Goal: Task Accomplishment & Management: Complete application form

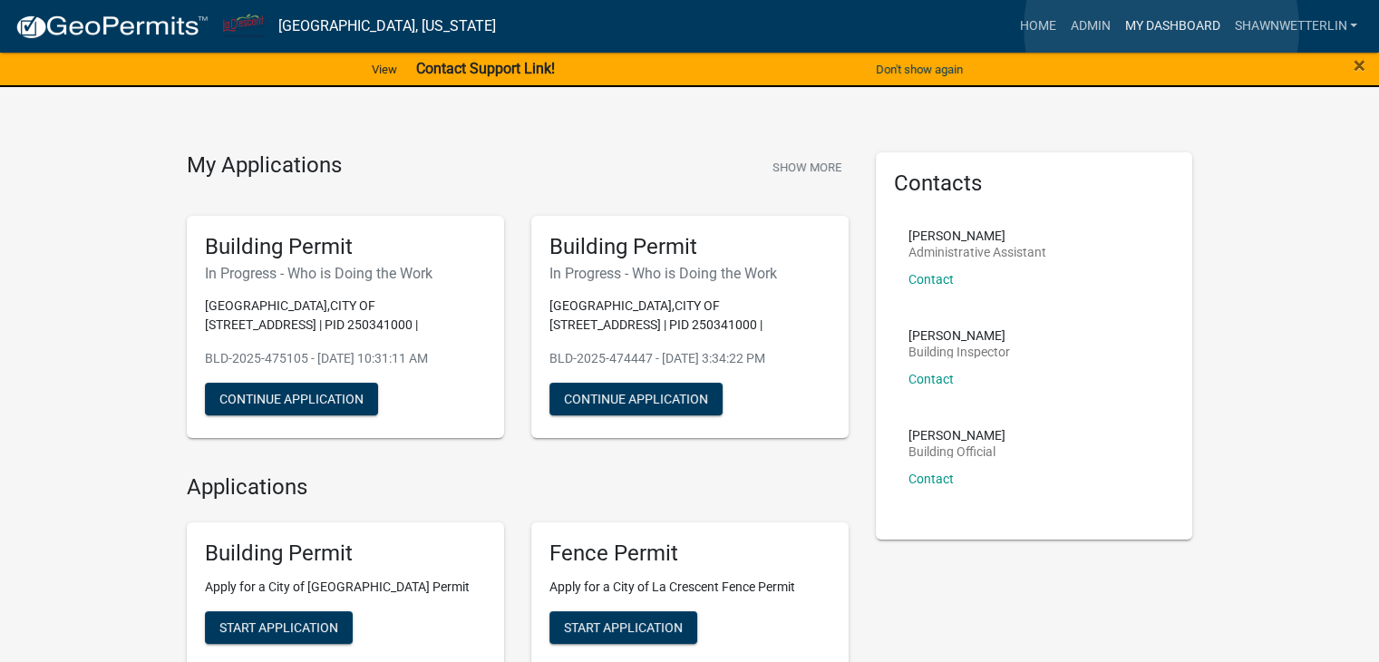
click at [1161, 28] on link "My Dashboard" at bounding box center [1172, 26] width 110 height 34
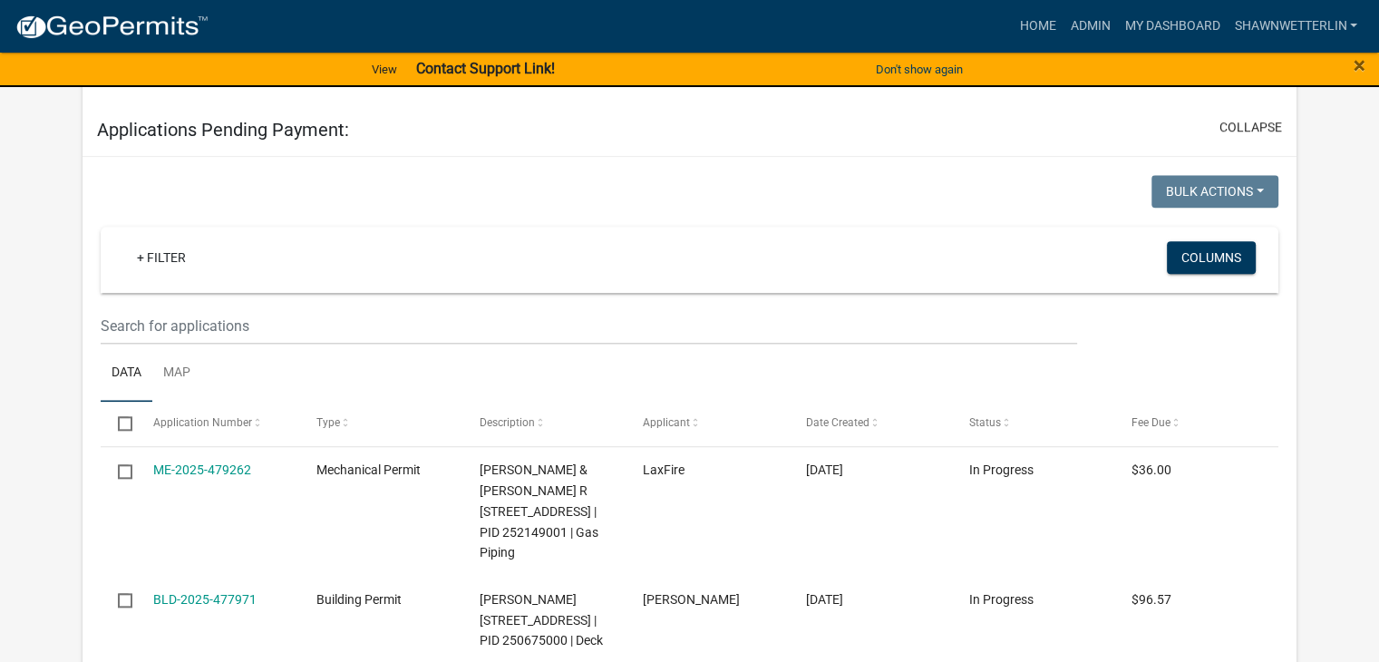
scroll to position [1792, 0]
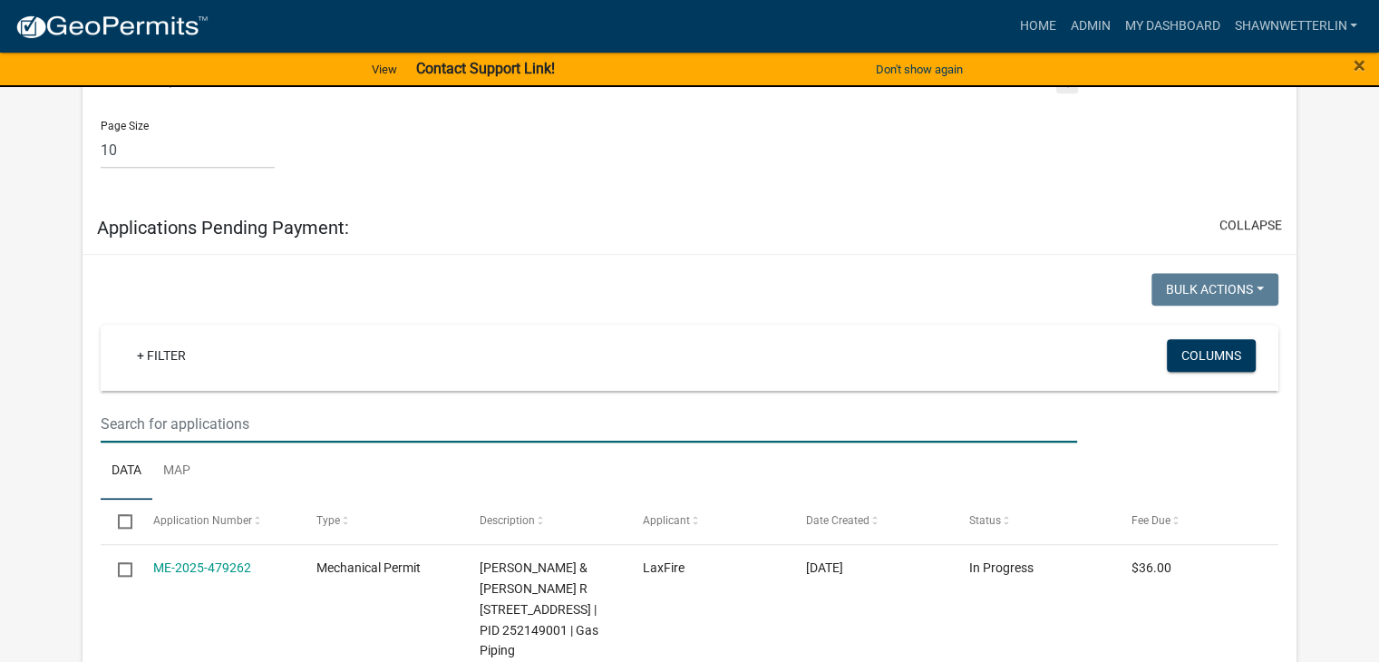
click at [167, 442] on input "text" at bounding box center [589, 423] width 977 height 37
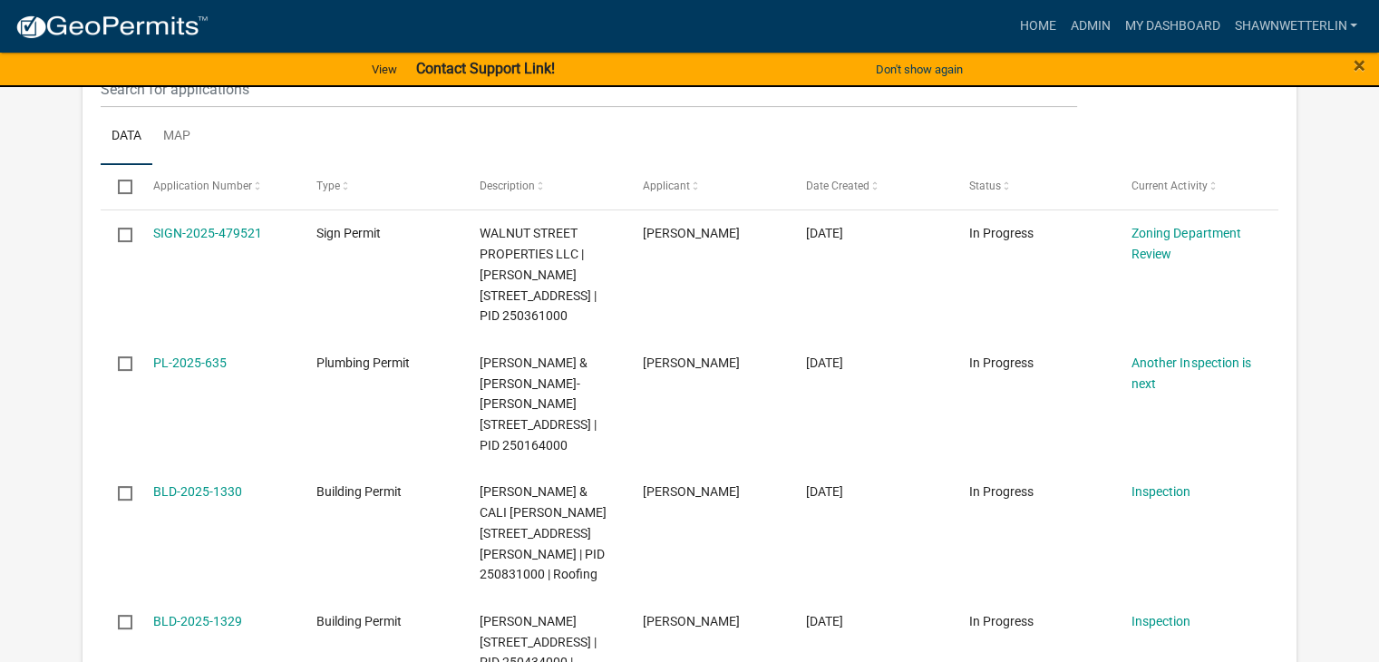
scroll to position [250, 0]
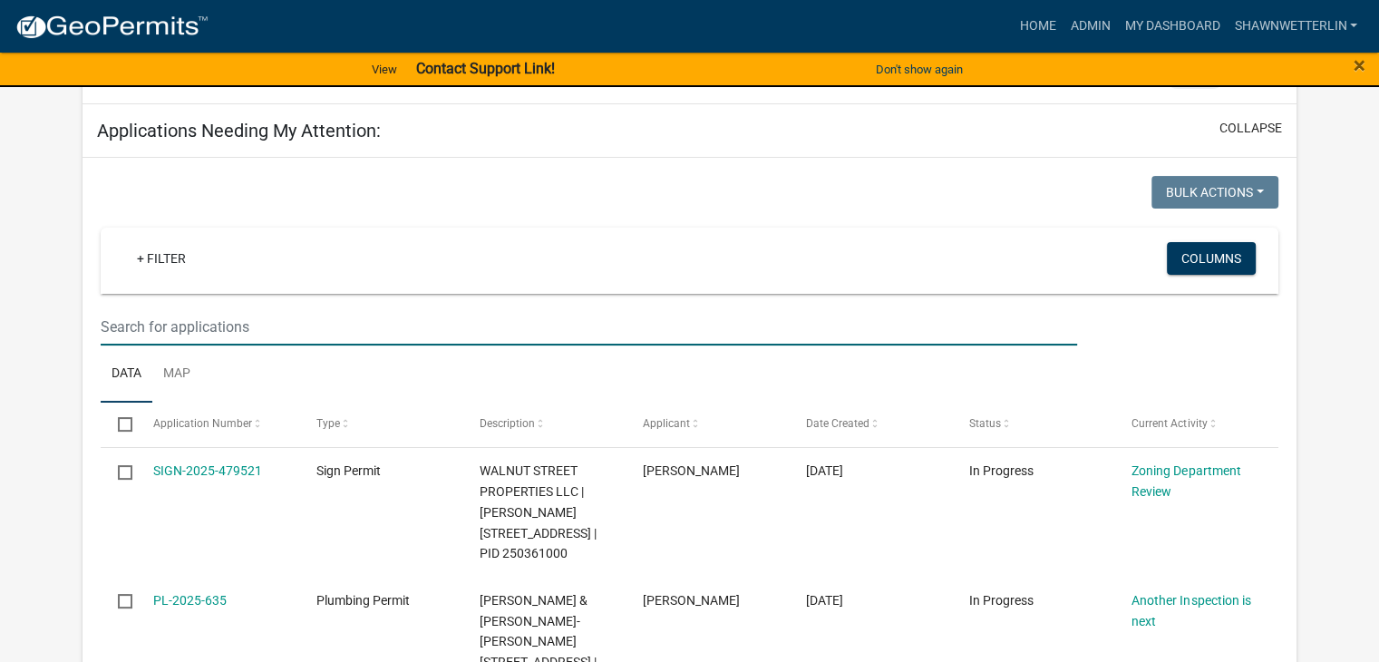
click at [156, 320] on input "text" at bounding box center [589, 326] width 977 height 37
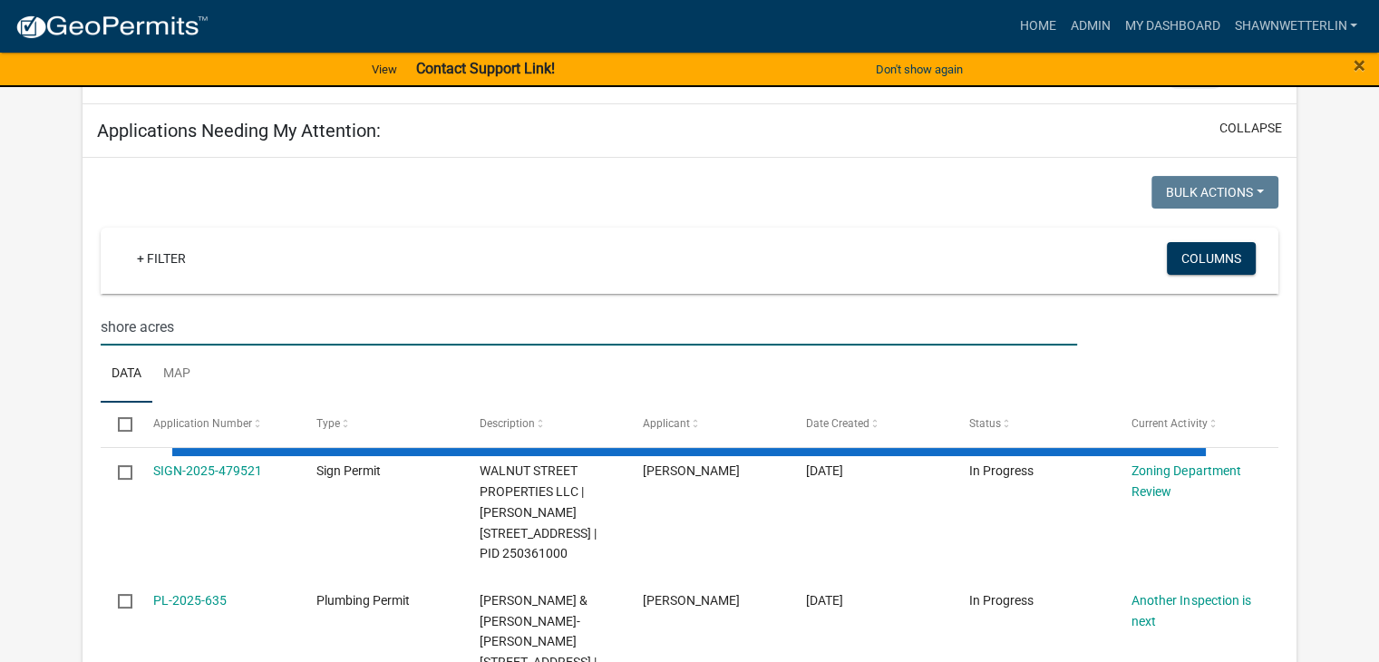
type input "shore acres"
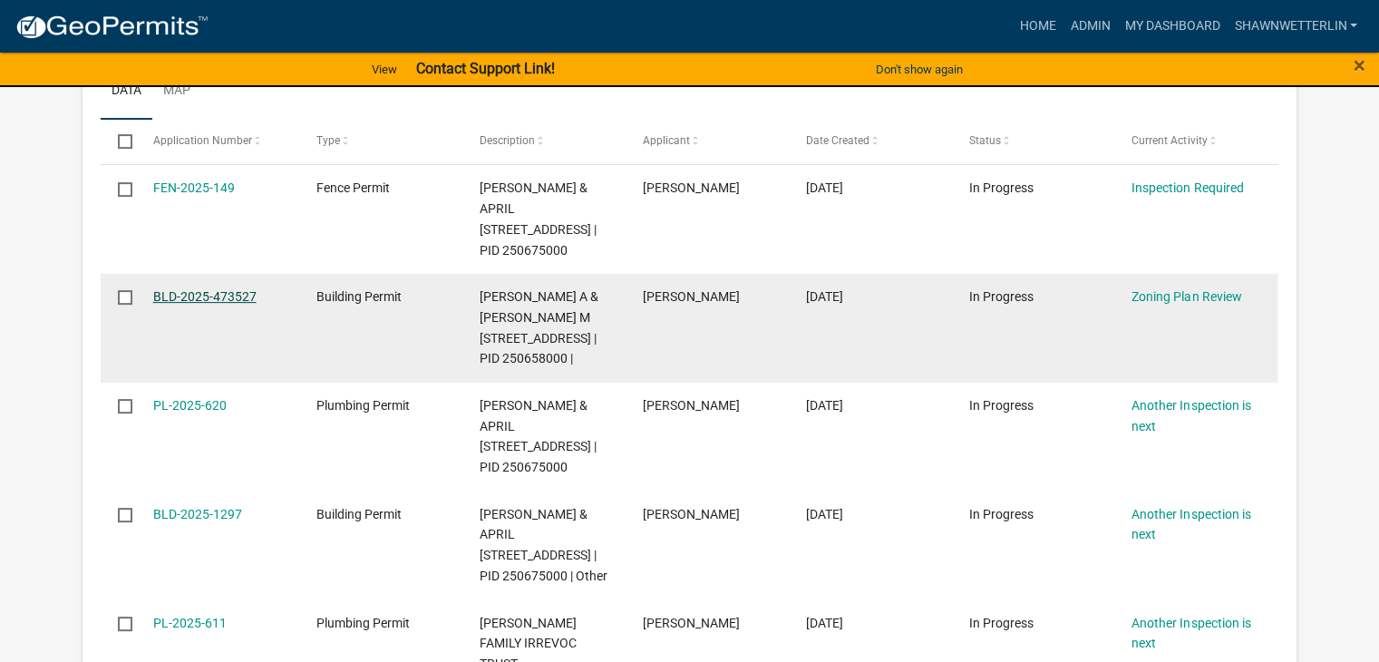
scroll to position [522, 0]
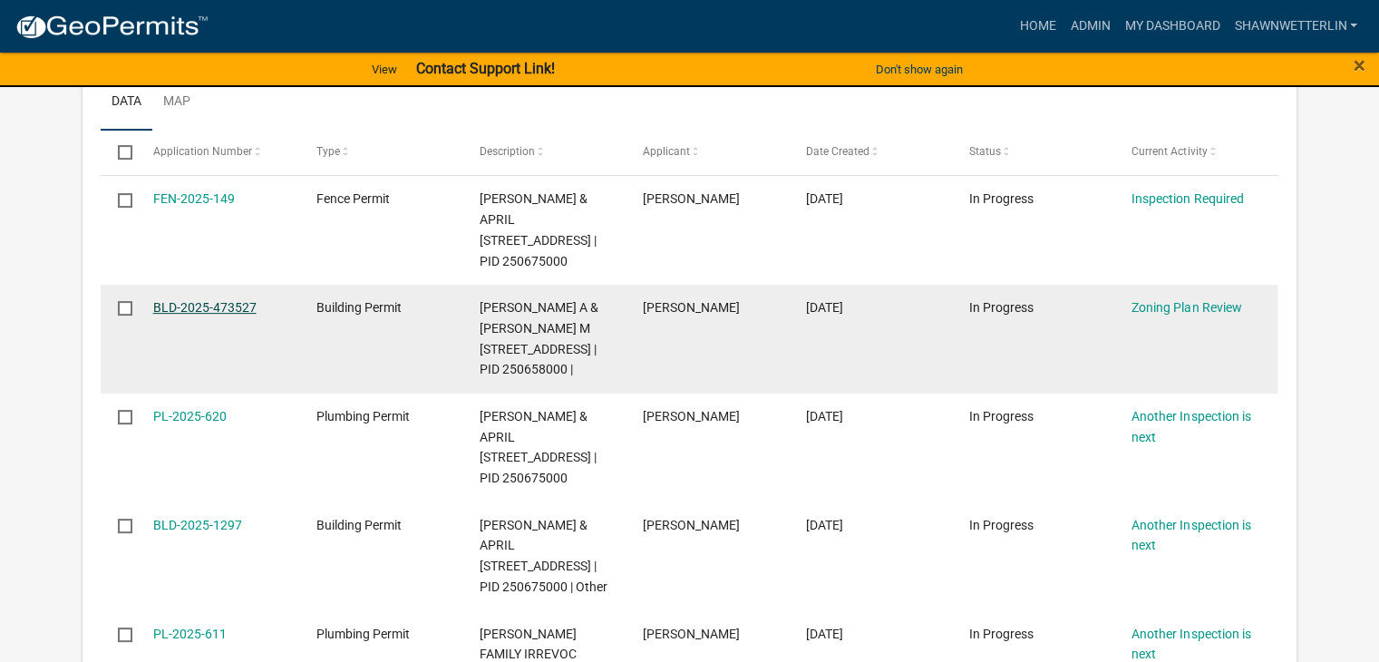
click at [208, 315] on link "BLD-2025-473527" at bounding box center [204, 307] width 103 height 15
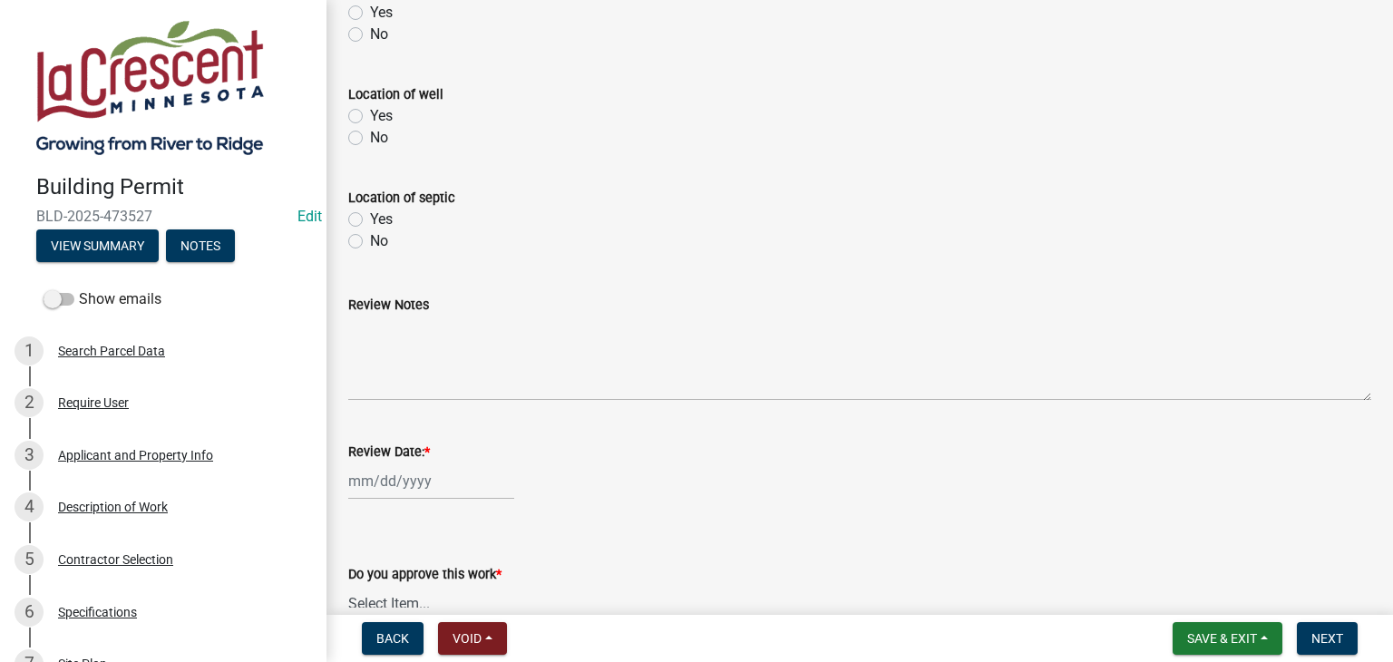
scroll to position [827, 0]
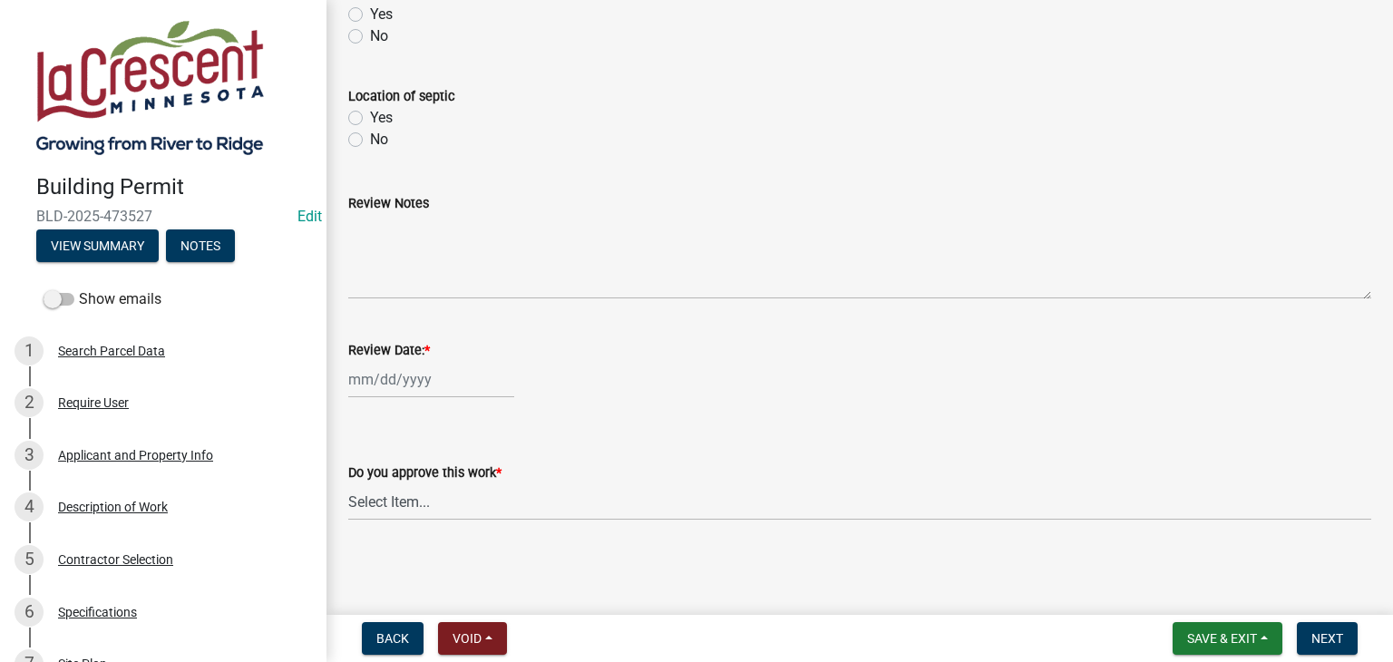
click at [399, 379] on div at bounding box center [431, 379] width 166 height 37
select select "9"
select select "2025"
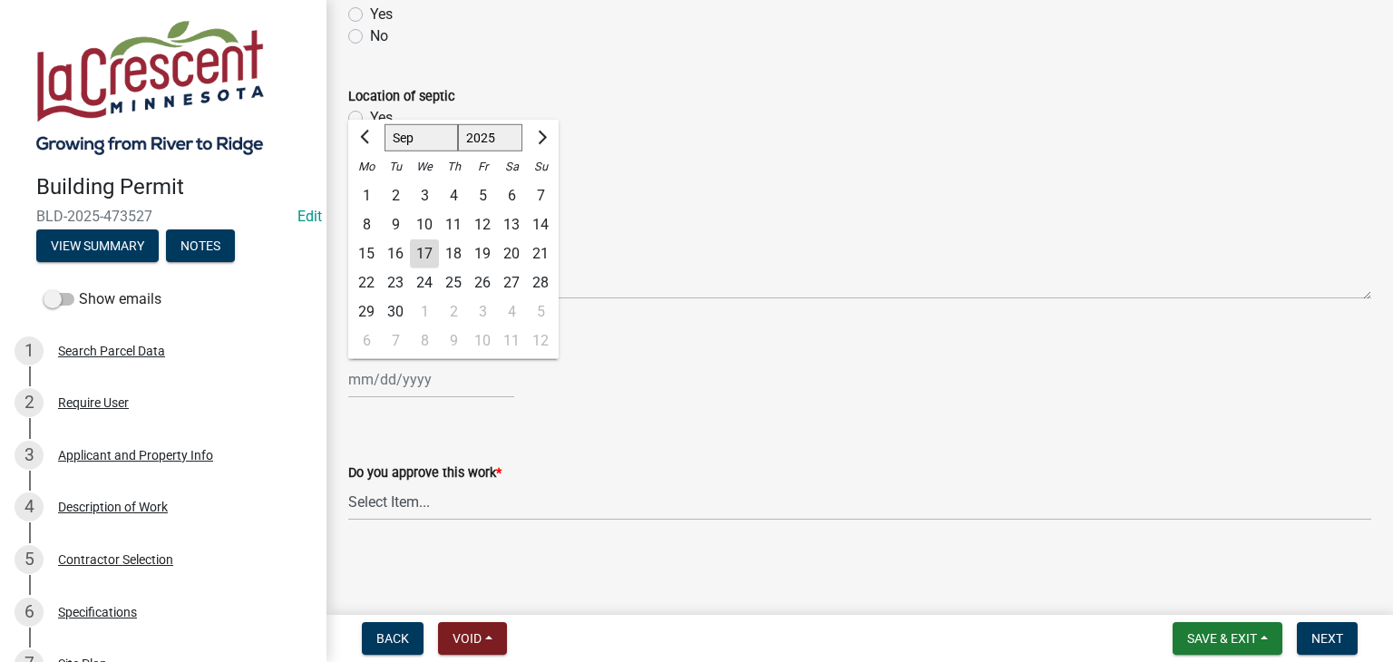
click at [421, 261] on div "17" at bounding box center [424, 253] width 29 height 29
type input "[DATE]"
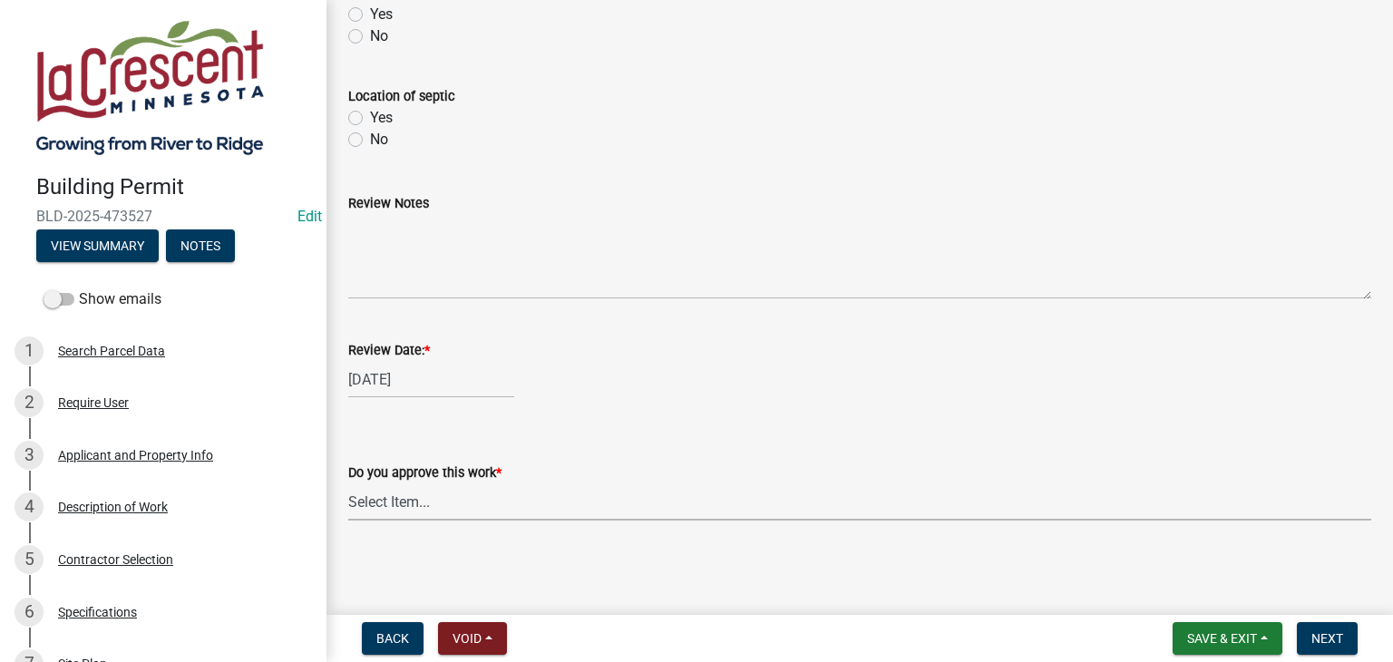
click at [388, 500] on select "Select Item... Yes No" at bounding box center [859, 501] width 1023 height 37
click at [348, 483] on select "Select Item... Yes No" at bounding box center [859, 501] width 1023 height 37
select select "90a60f2d-528c-4c9a-9c39-f00b3f6598b9"
click at [1309, 638] on button "Next" at bounding box center [1327, 638] width 61 height 33
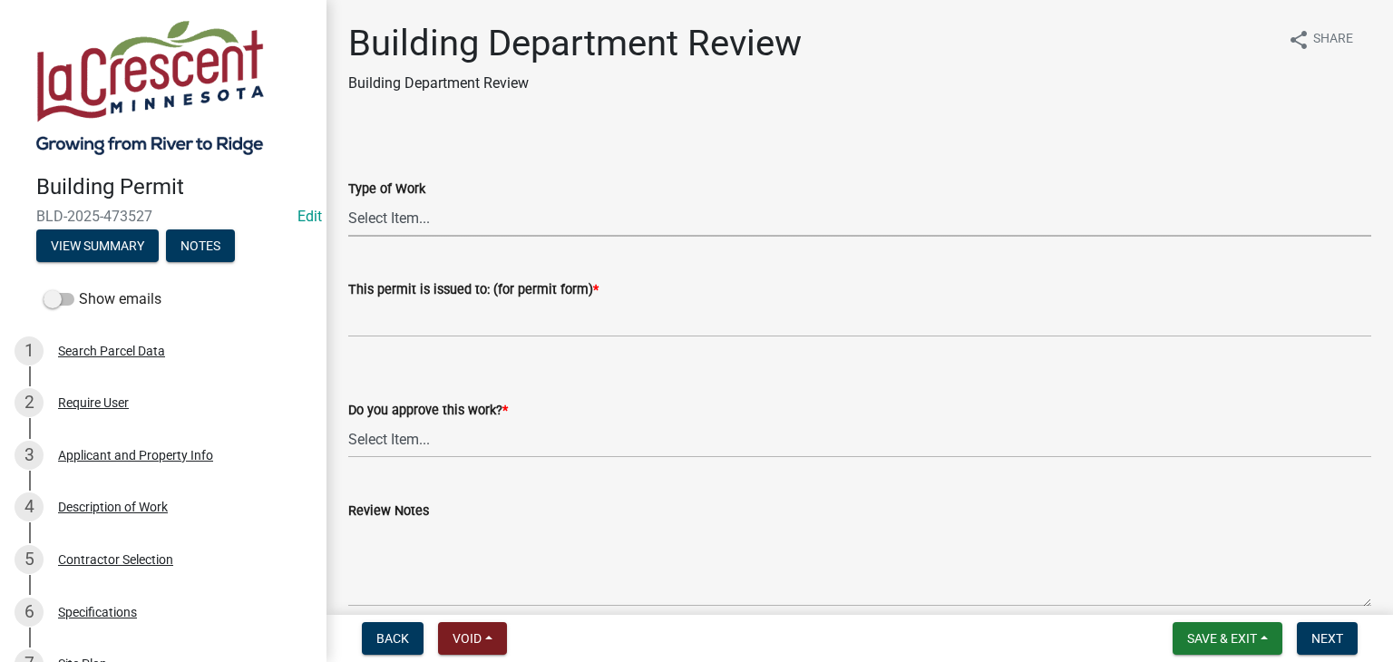
click at [383, 220] on select "Select Item... Roofing Siding Deck Other" at bounding box center [859, 217] width 1023 height 37
click at [348, 199] on select "Select Item... Roofing Siding Deck Other" at bounding box center [859, 217] width 1023 height 37
select select "87bb139e-f6c2-4dc9-9ab4-6233e73c59eb"
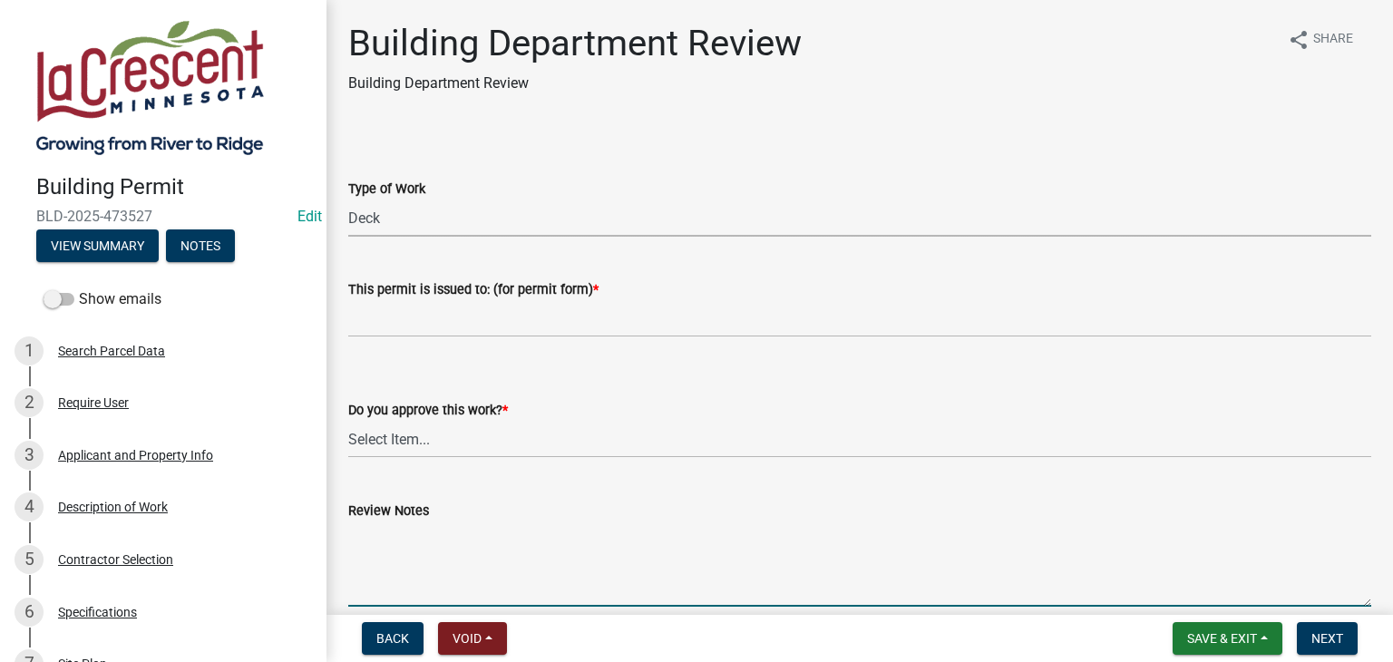
click at [370, 532] on textarea "Review Notes" at bounding box center [859, 563] width 1023 height 85
paste textarea "Code (R507.9.1.1) requires a 2” x 8”ledger, there isn’t room due to the existin…"
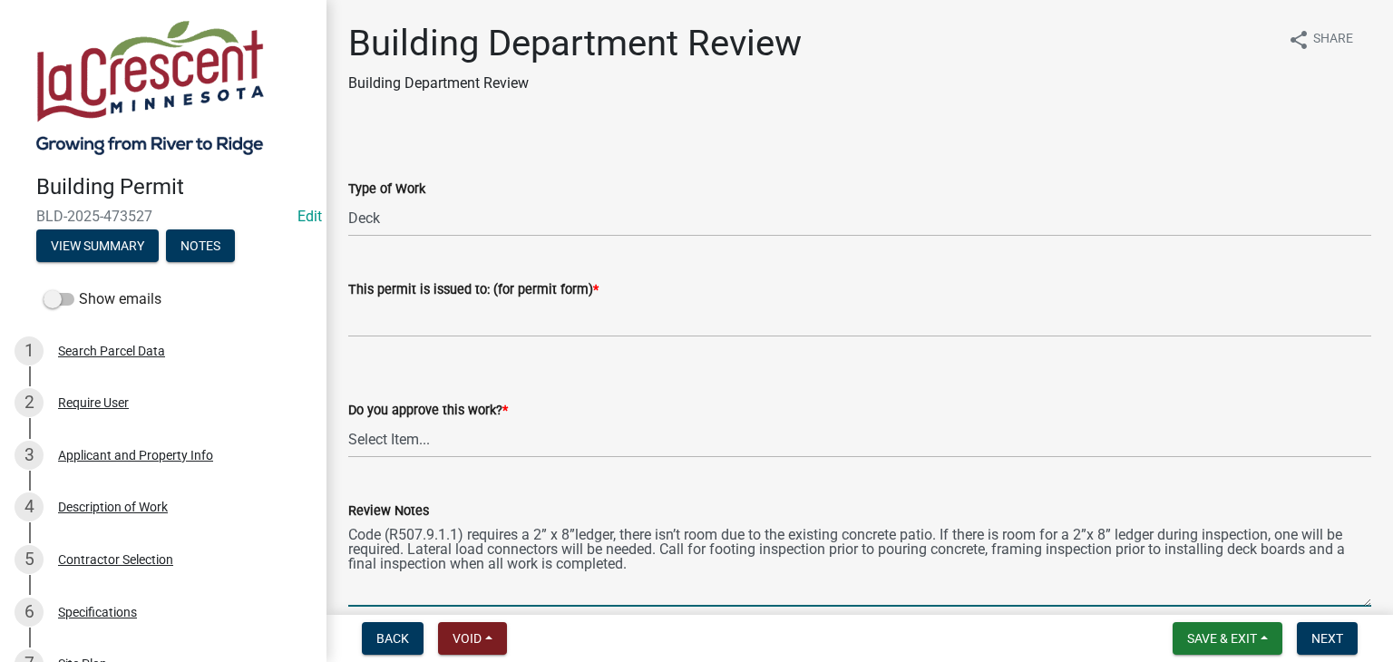
type textarea "Code (R507.9.1.1) requires a 2” x 8”ledger, there isn’t room due to the existin…"
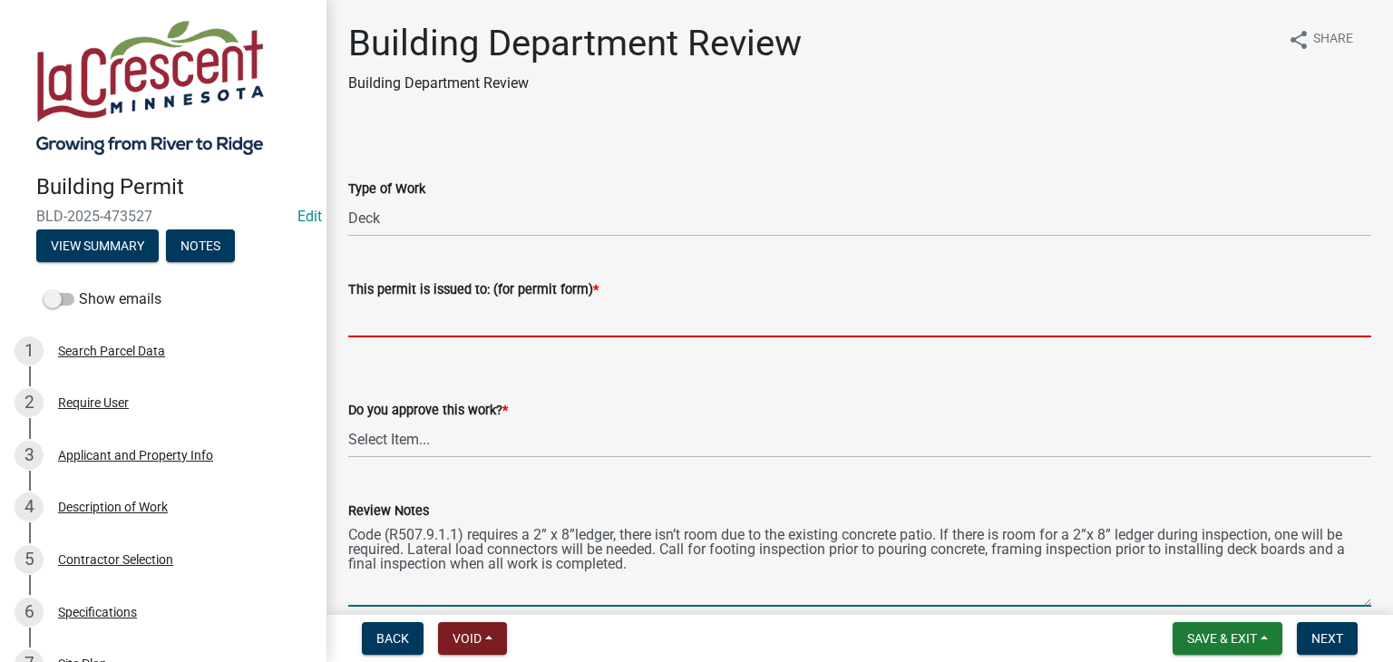
click at [428, 319] on input "This permit is issued to: (for permit form) *" at bounding box center [859, 318] width 1023 height 37
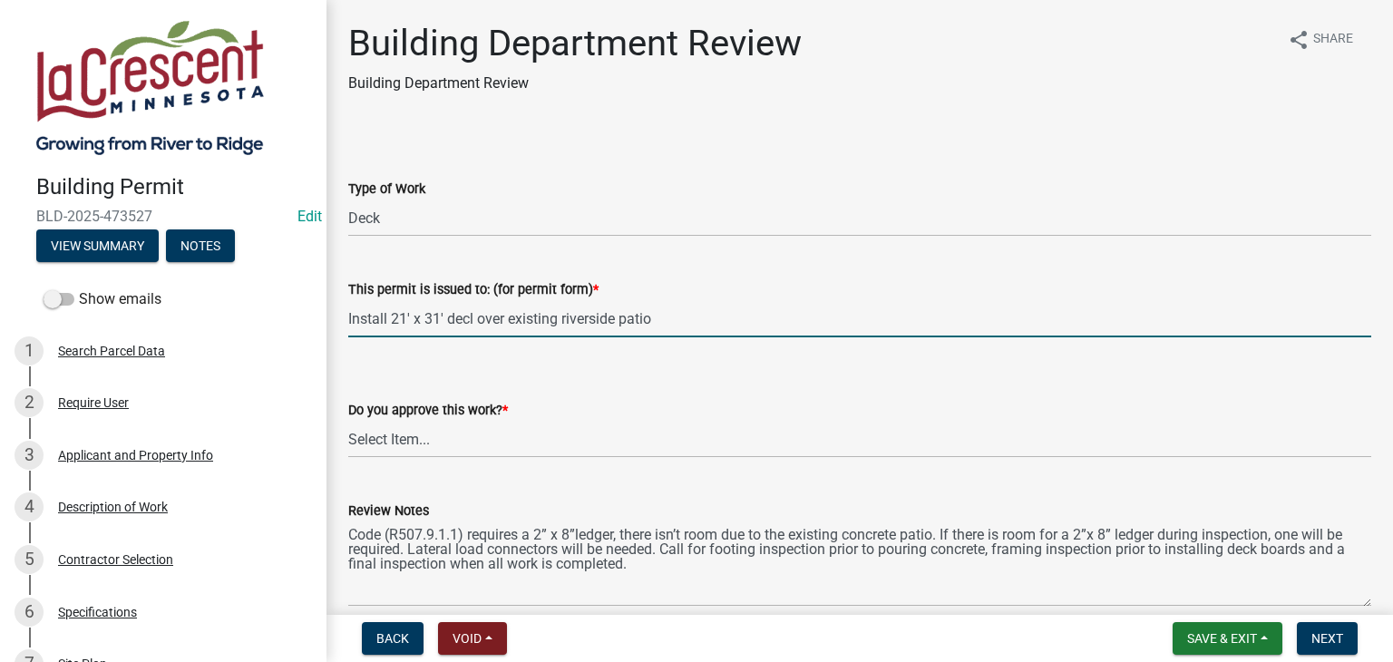
drag, startPoint x: 470, startPoint y: 316, endPoint x: 451, endPoint y: 338, distance: 28.9
click at [451, 338] on wm-data-entity-input "This permit is issued to: (for permit form) * Install 21' x 31' decl over exist…" at bounding box center [859, 302] width 1023 height 99
click at [472, 316] on input "Install 21' x 31' decl over existing riverside patio" at bounding box center [859, 318] width 1023 height 37
click at [437, 318] on input "Install 21' x 31' deck over existing riverside patio" at bounding box center [859, 318] width 1023 height 37
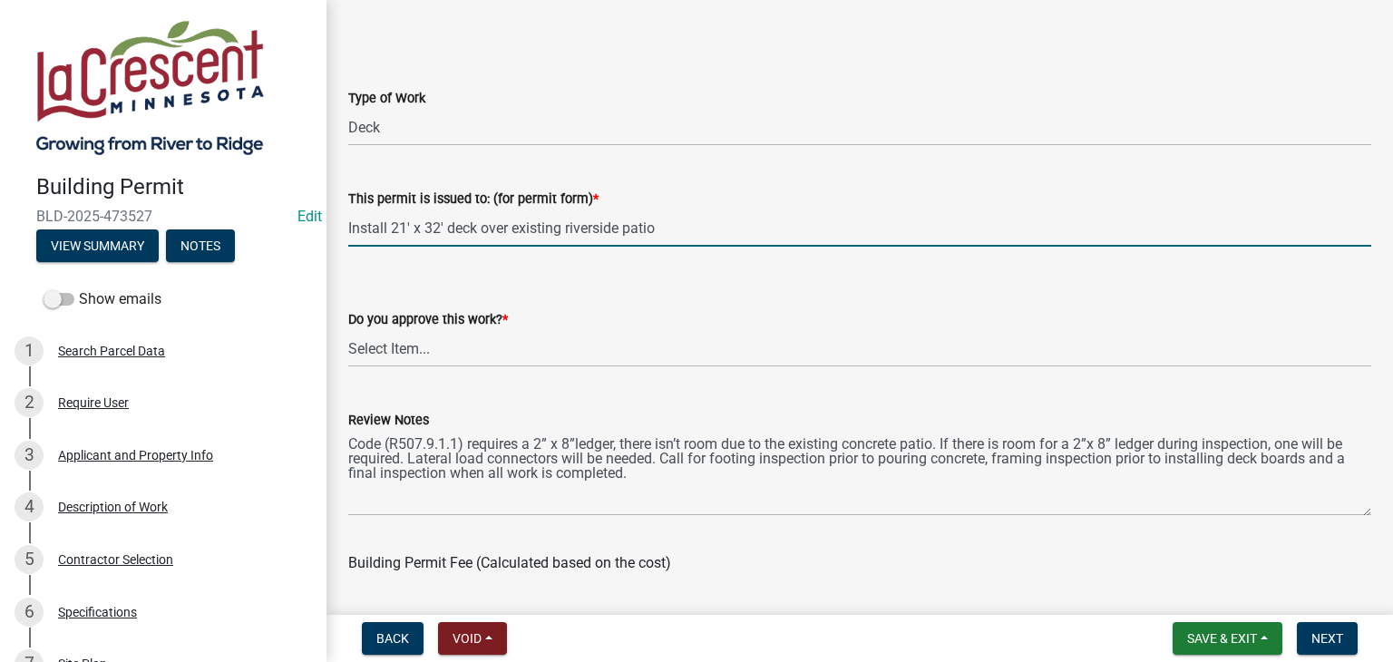
type input "Install 21' x 32' deck over existing riverside patio"
click at [436, 355] on select "Select Item... Yes No" at bounding box center [859, 348] width 1023 height 37
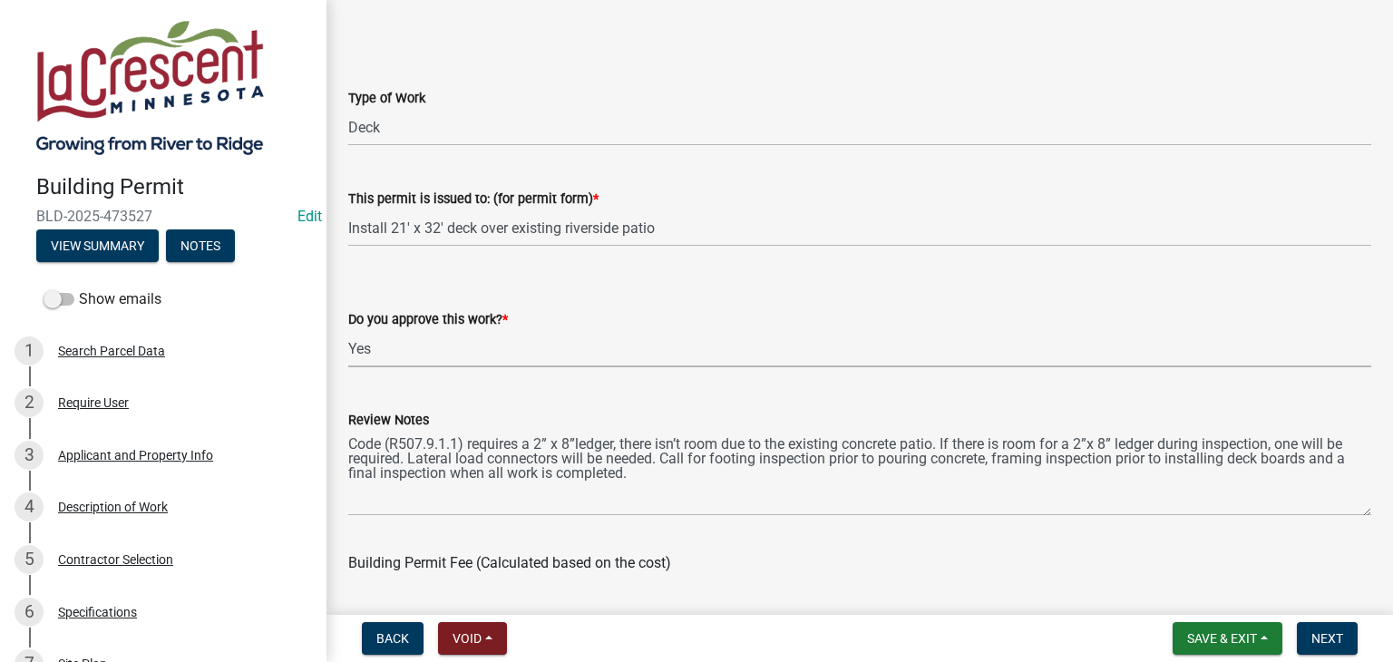
click at [348, 330] on select "Select Item... Yes No" at bounding box center [859, 348] width 1023 height 37
select select "689549b3-38a5-47de-8a89-287a50612ed0"
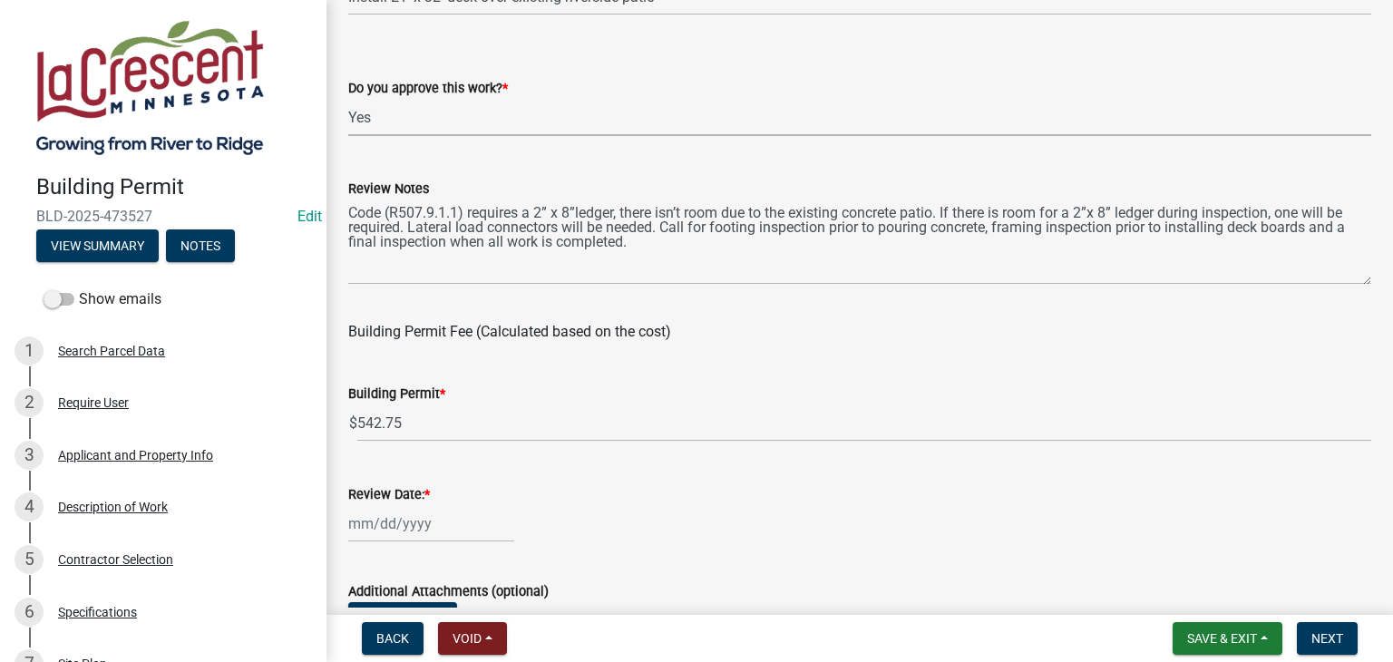
scroll to position [453, 0]
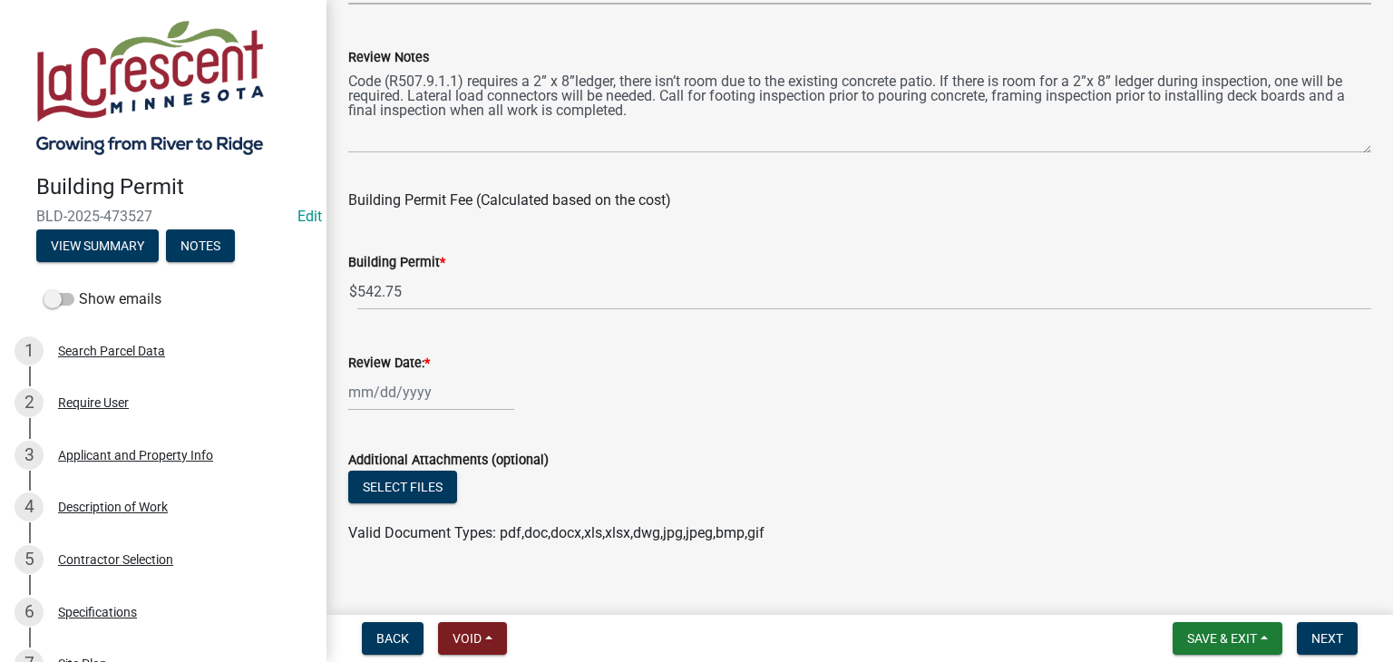
click at [415, 396] on div at bounding box center [431, 392] width 166 height 37
select select "9"
select select "2025"
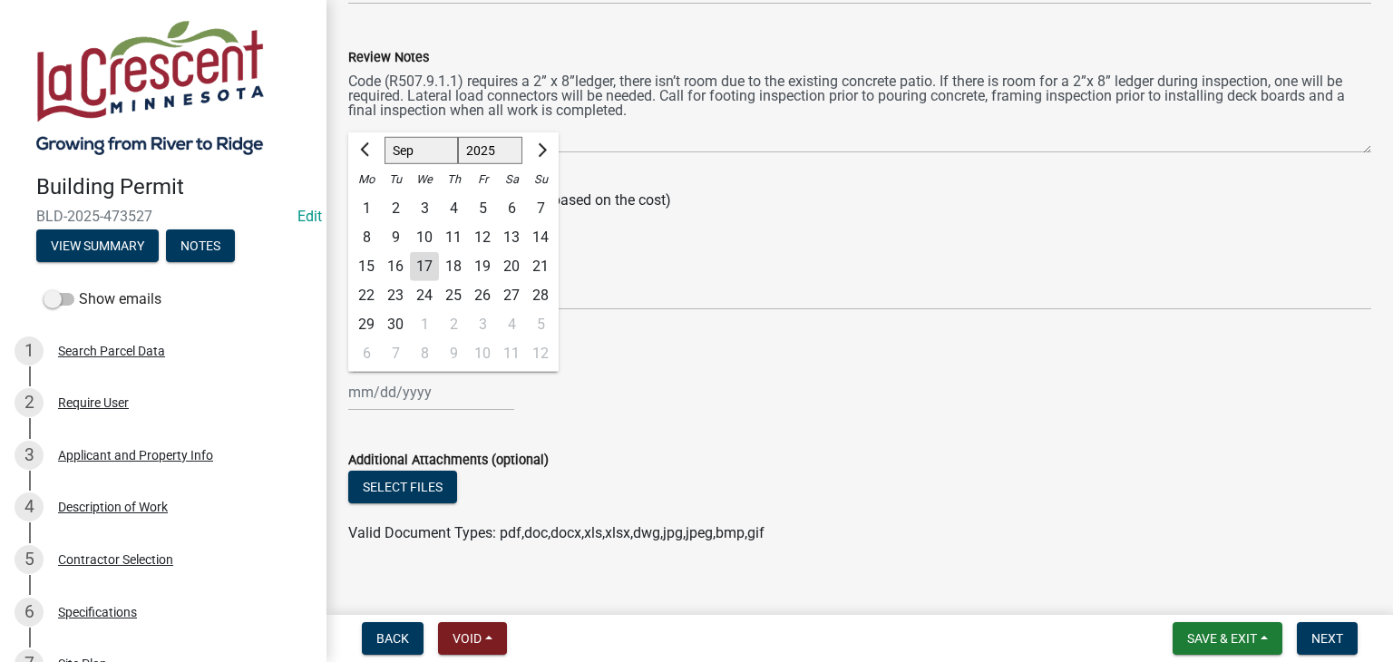
click at [423, 266] on div "17" at bounding box center [424, 266] width 29 height 29
type input "[DATE]"
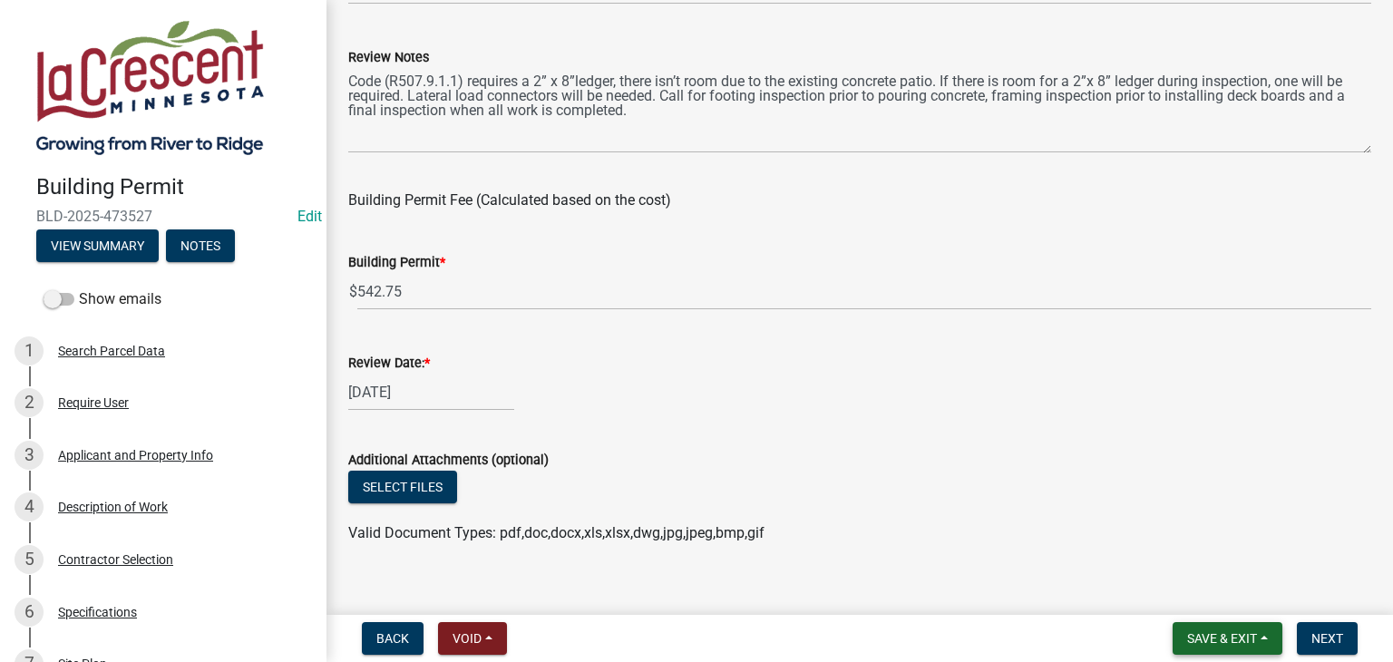
click at [1261, 637] on button "Save & Exit" at bounding box center [1227, 638] width 110 height 33
click at [1210, 552] on button "Save" at bounding box center [1209, 548] width 145 height 44
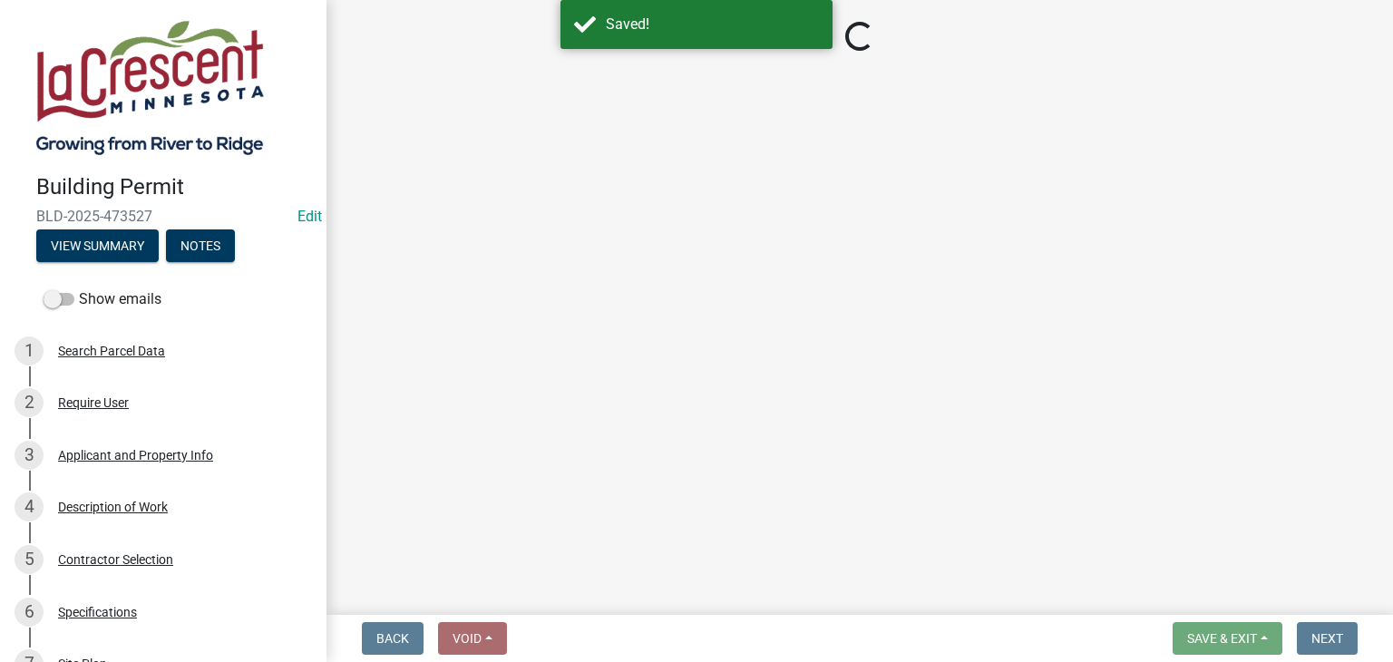
select select "87bb139e-f6c2-4dc9-9ab4-6233e73c59eb"
select select "689549b3-38a5-47de-8a89-287a50612ed0"
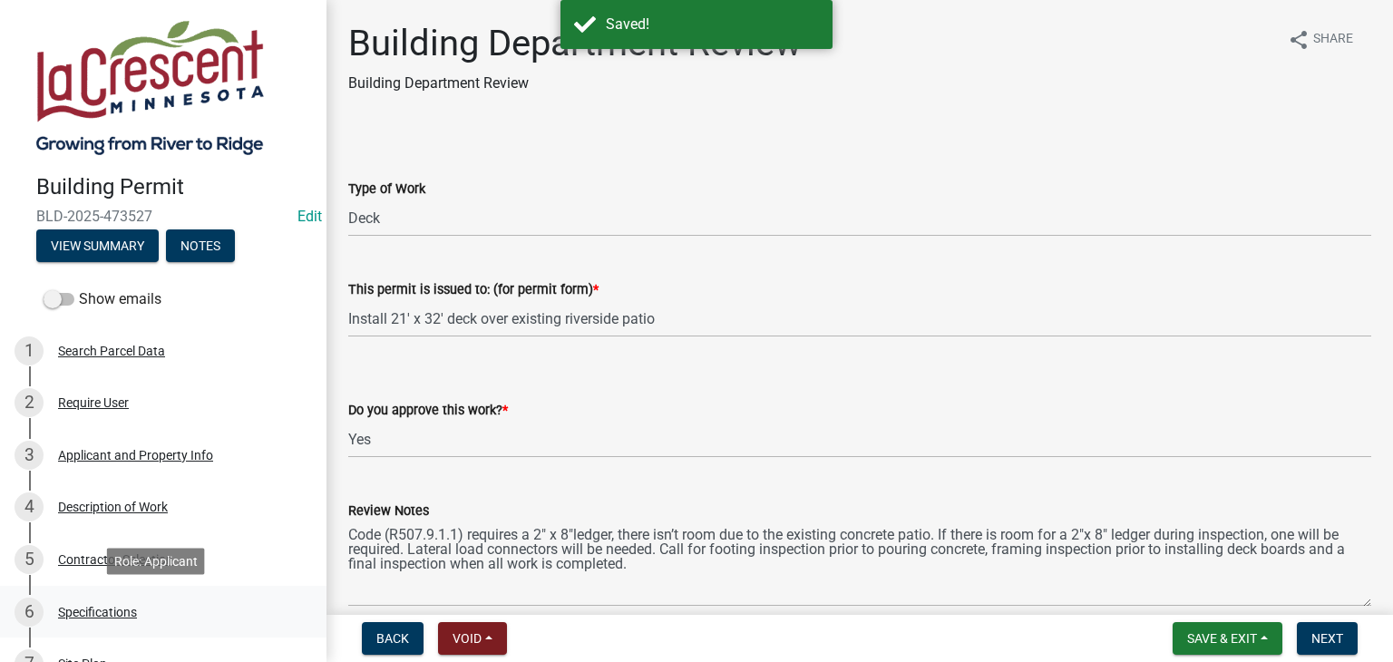
click at [116, 608] on div "Specifications" at bounding box center [97, 612] width 79 height 13
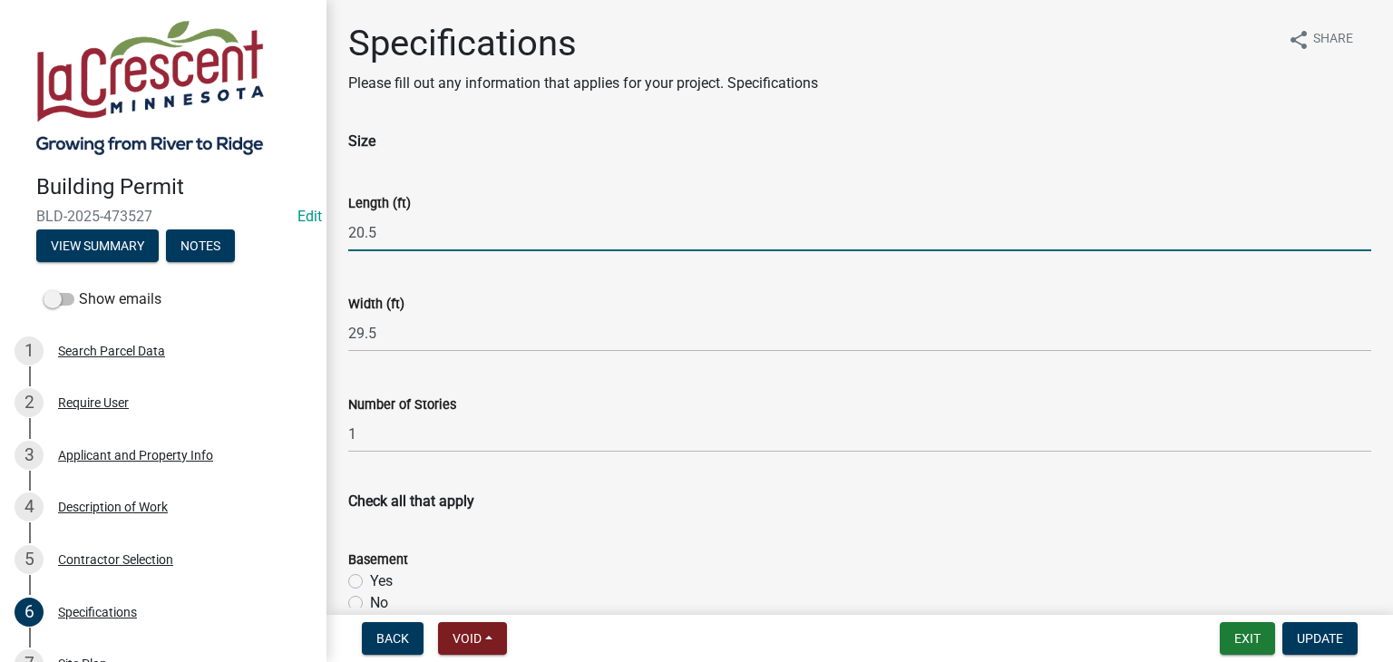
click at [387, 228] on input "20.5" at bounding box center [859, 232] width 1023 height 37
type input "21"
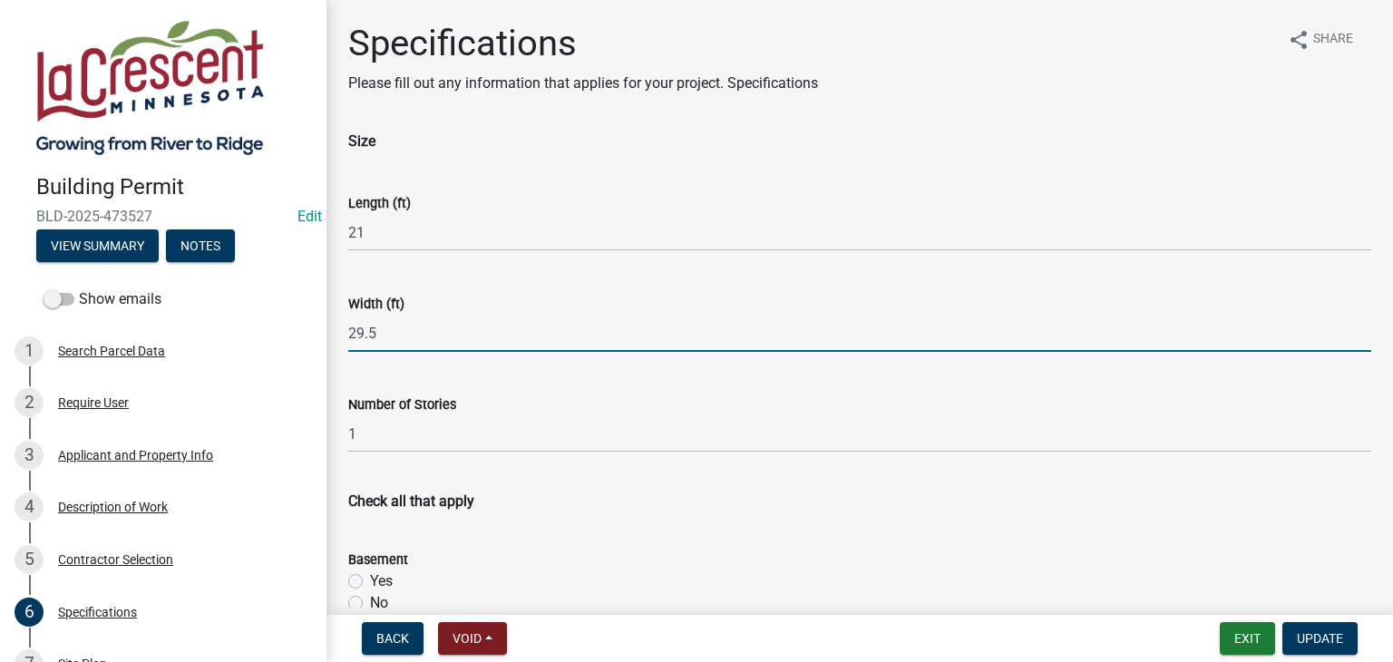
click at [381, 329] on input "29.5" at bounding box center [859, 333] width 1023 height 37
type input "2"
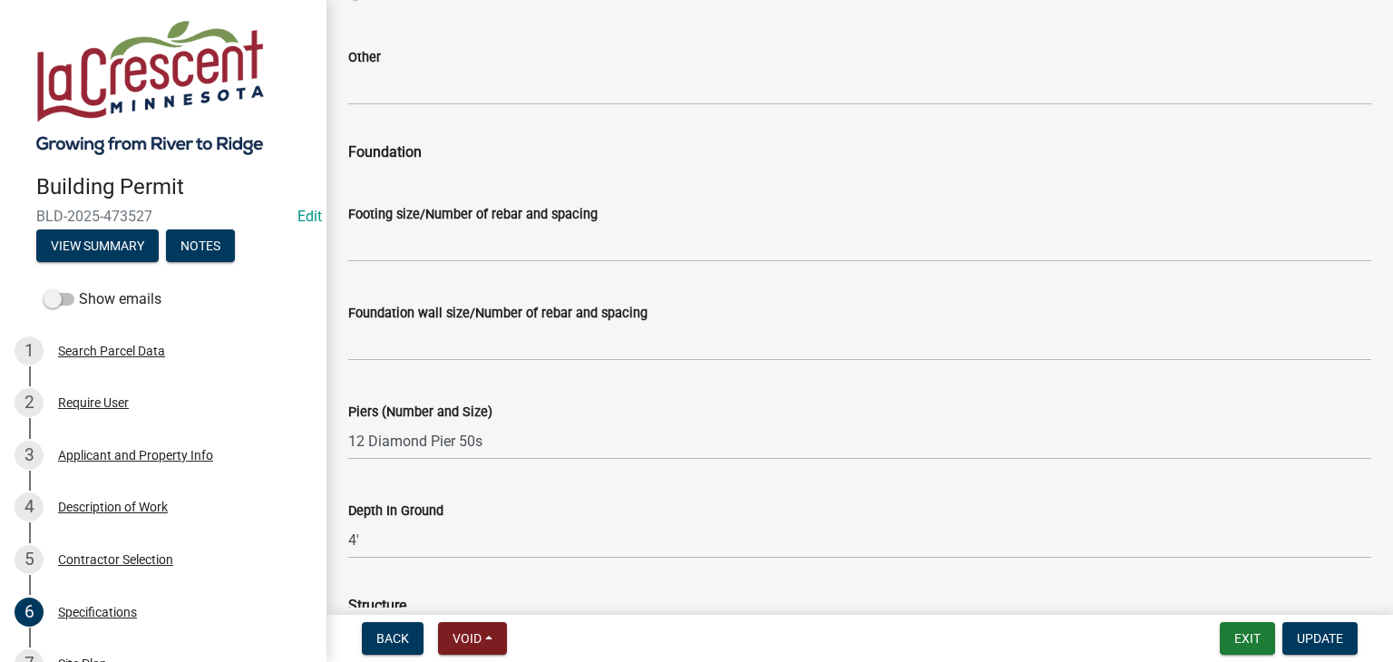
scroll to position [997, 0]
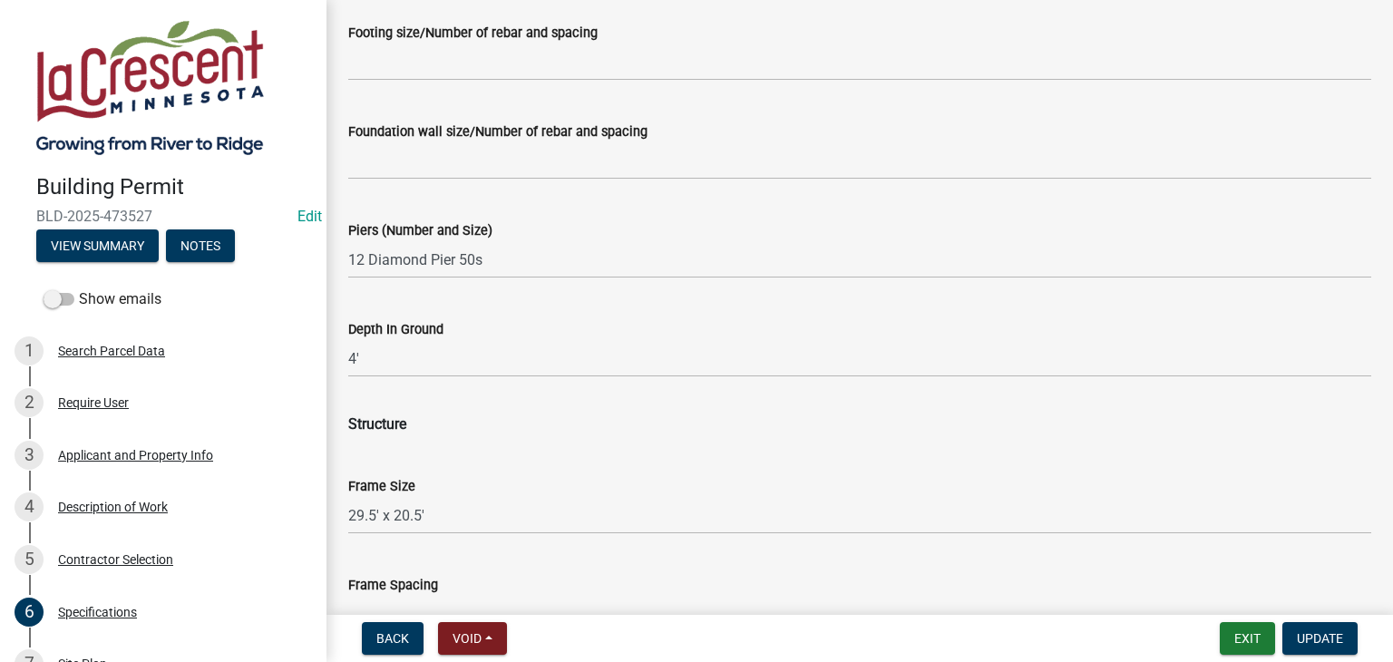
type input "32"
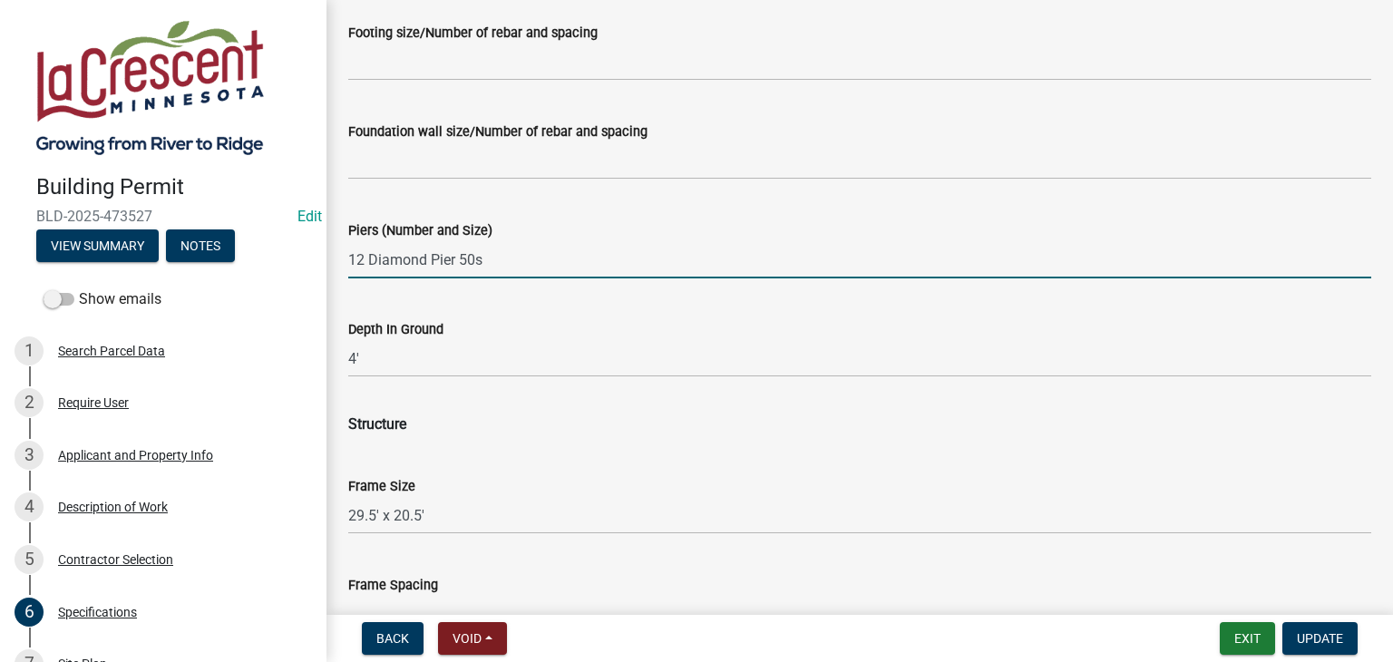
click at [481, 260] on input "12 Diamond Pier 50s" at bounding box center [859, 259] width 1023 height 37
type input "1"
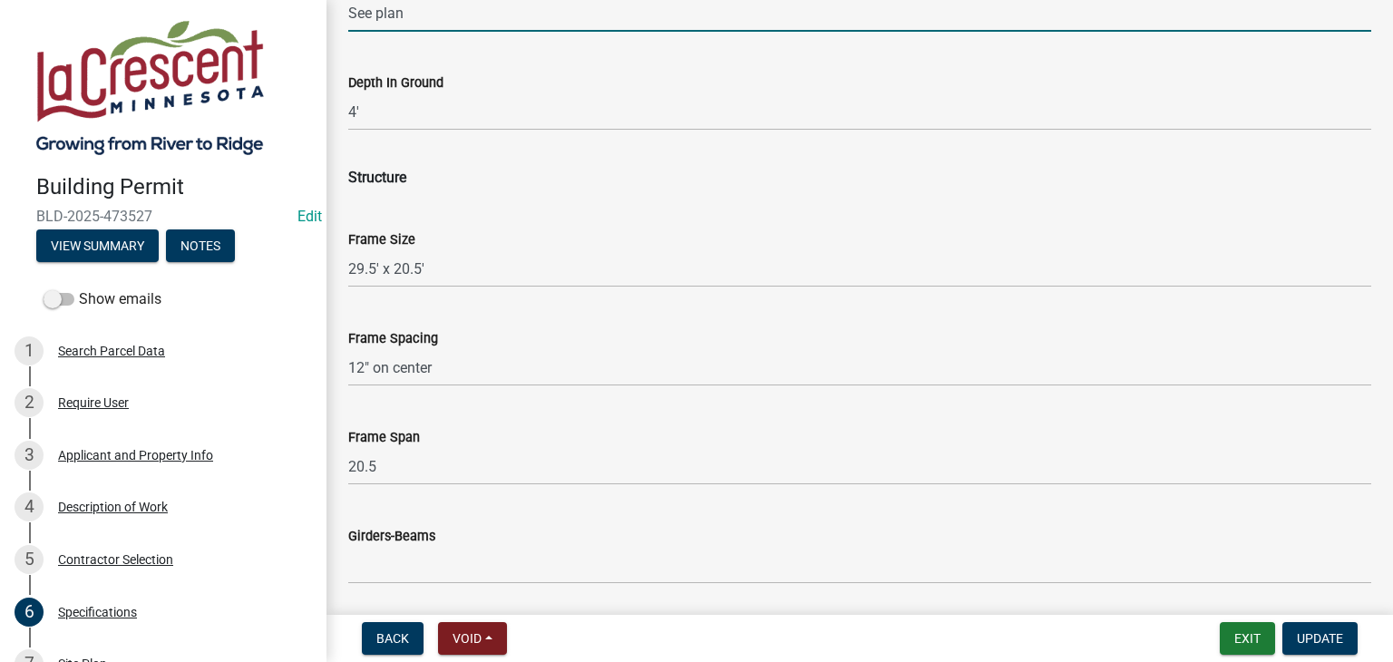
scroll to position [1269, 0]
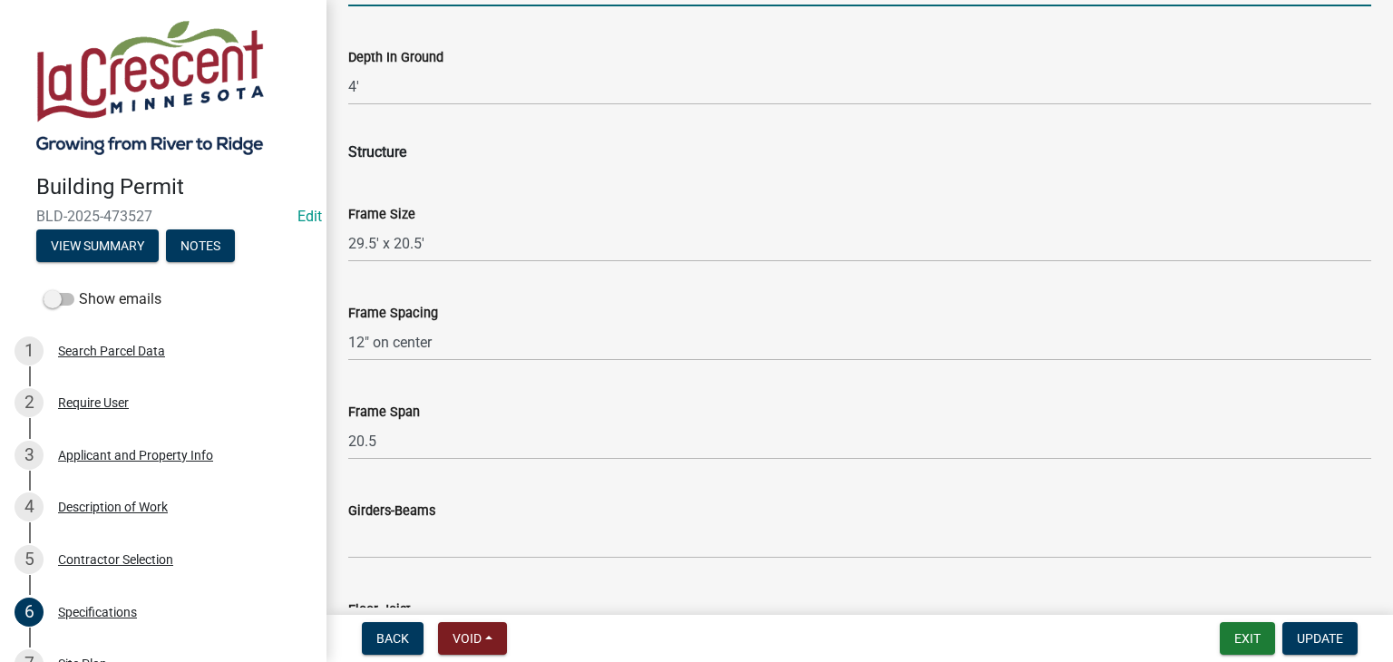
type input "See plan"
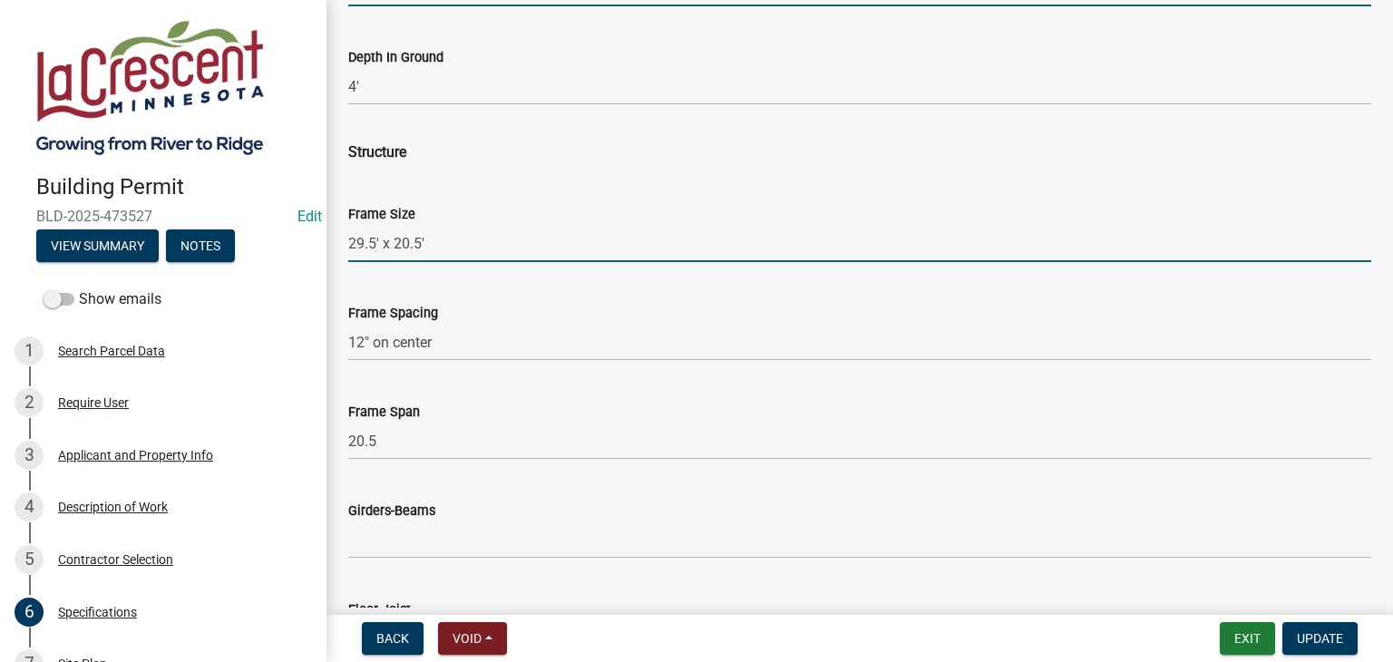
click at [442, 246] on input "29.5' x 20.5'" at bounding box center [859, 243] width 1023 height 37
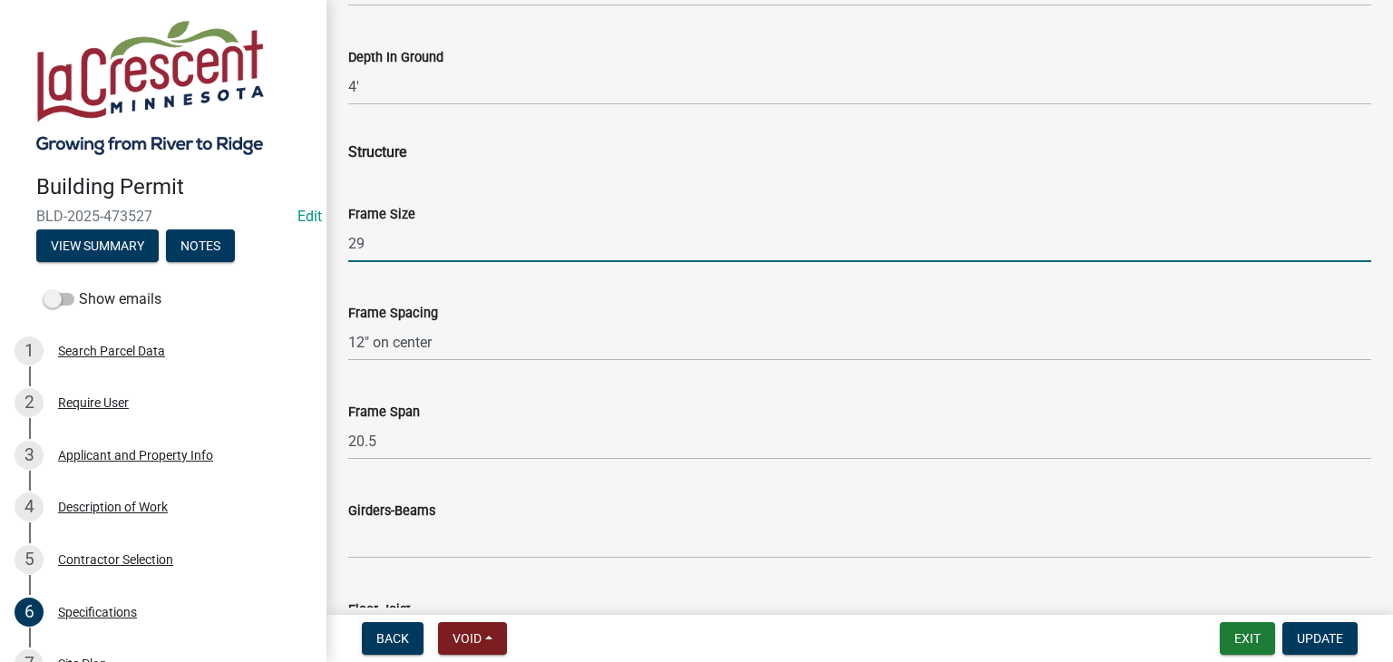
type input "2"
type input "21 x 32"
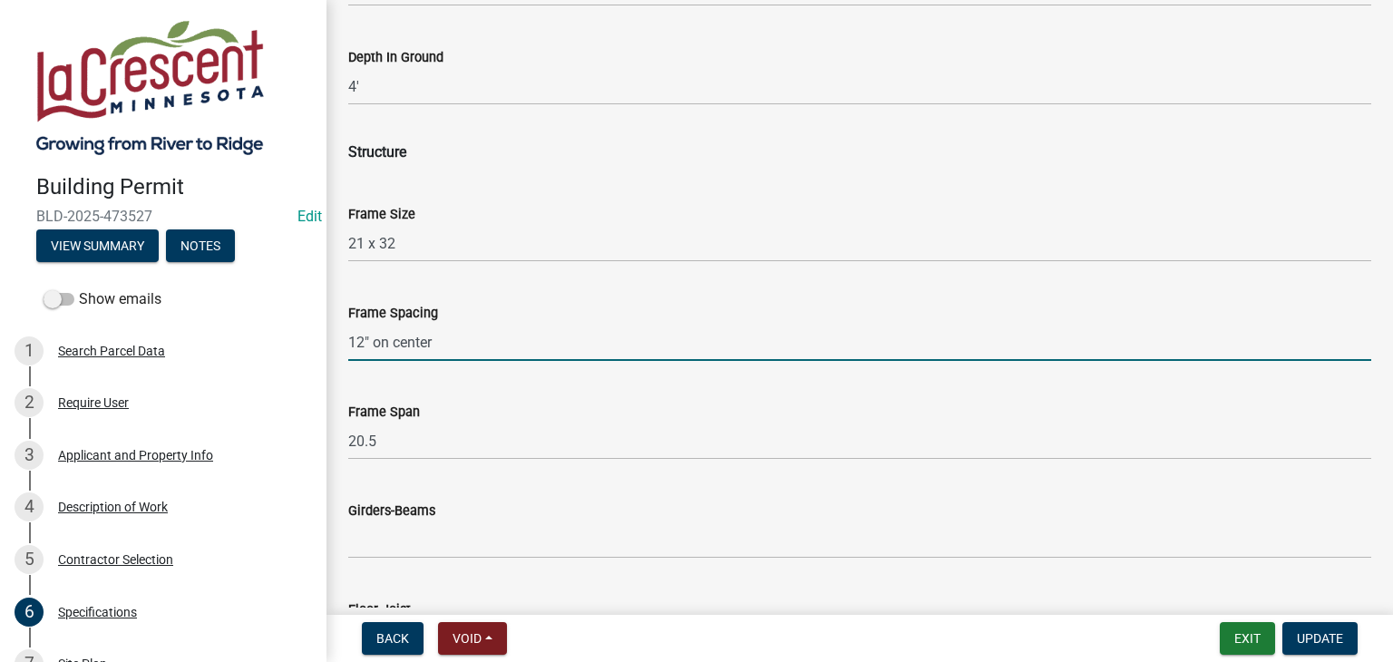
click at [364, 342] on input "12" on center" at bounding box center [859, 342] width 1023 height 37
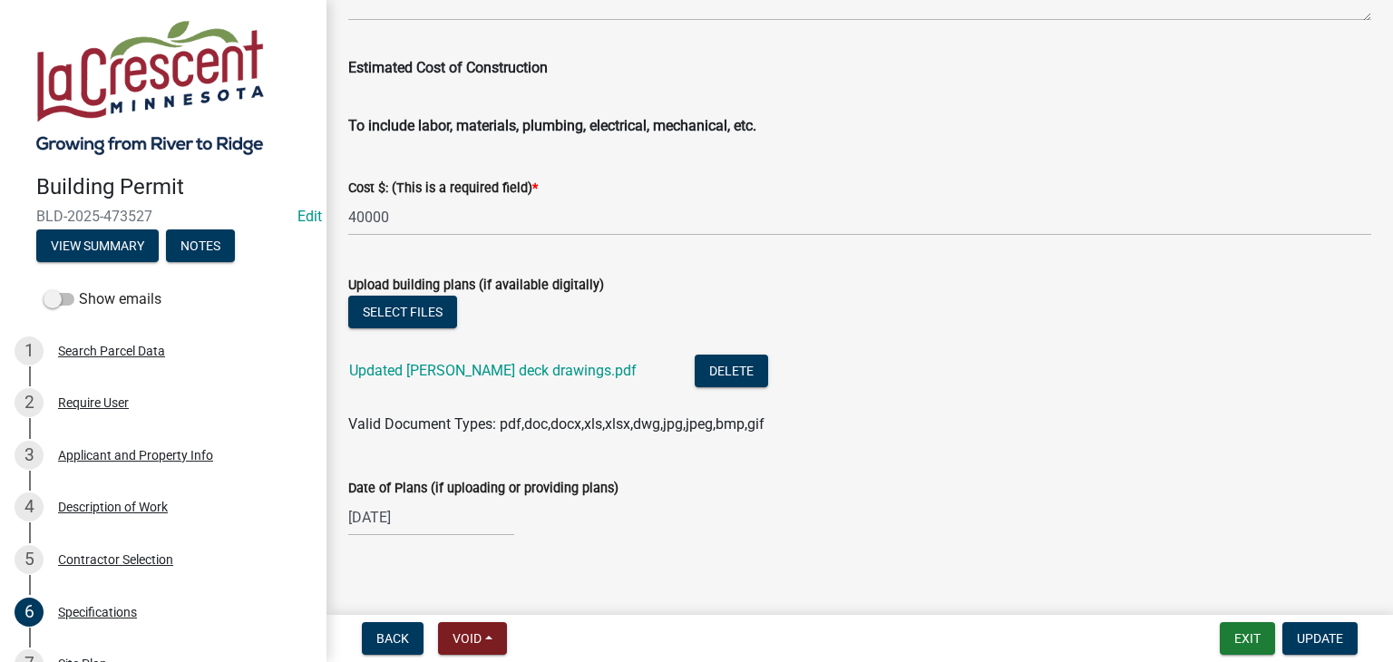
scroll to position [3173, 0]
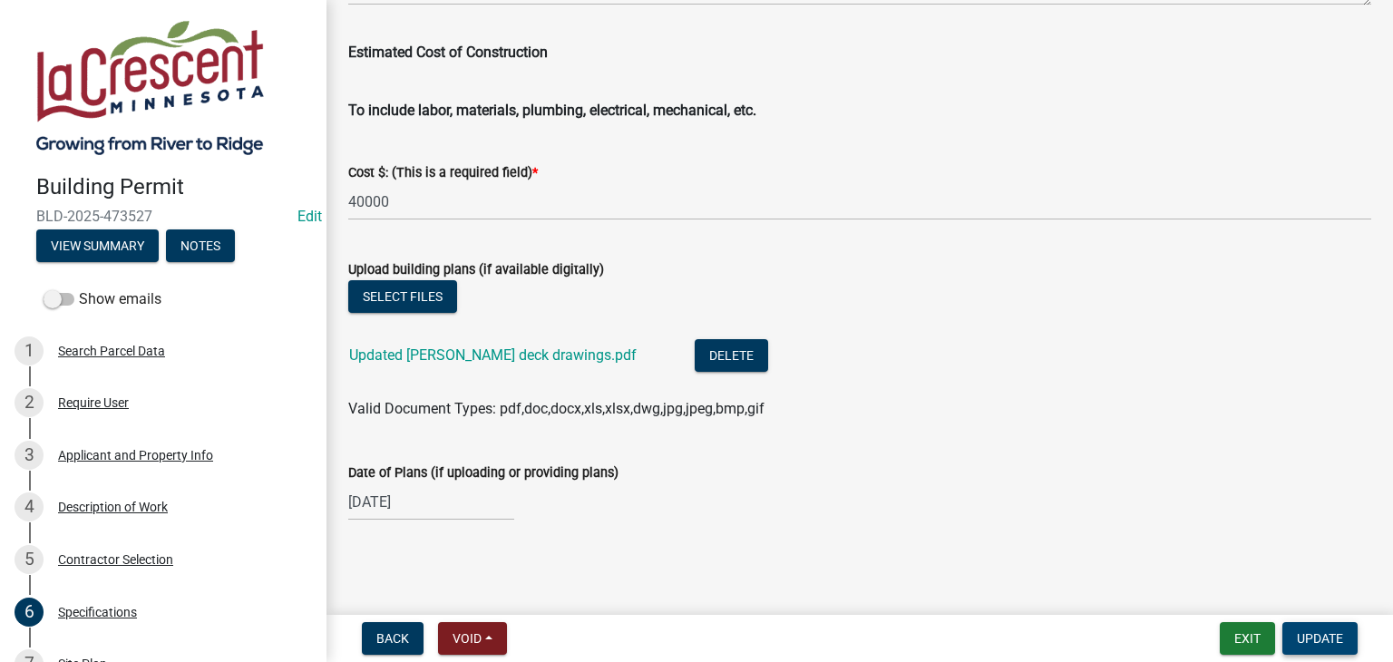
type input "16" on center"
click at [1320, 637] on span "Update" at bounding box center [1320, 638] width 46 height 15
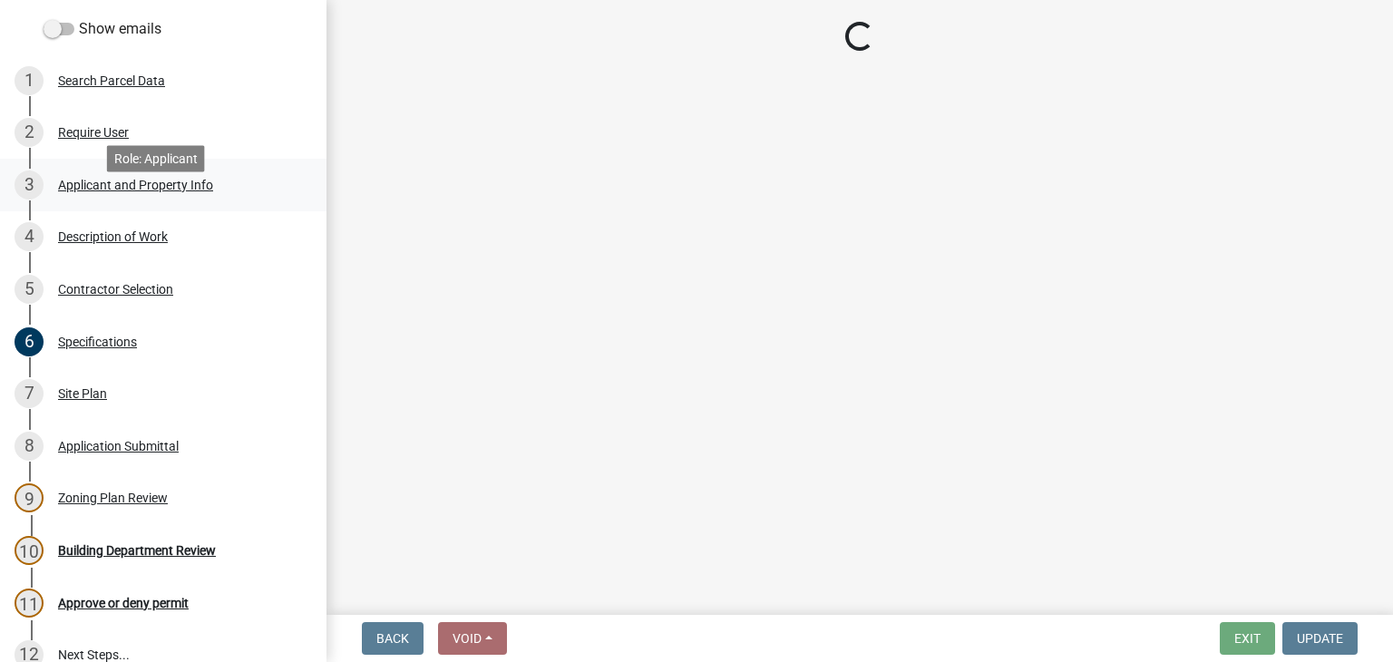
scroll to position [272, 0]
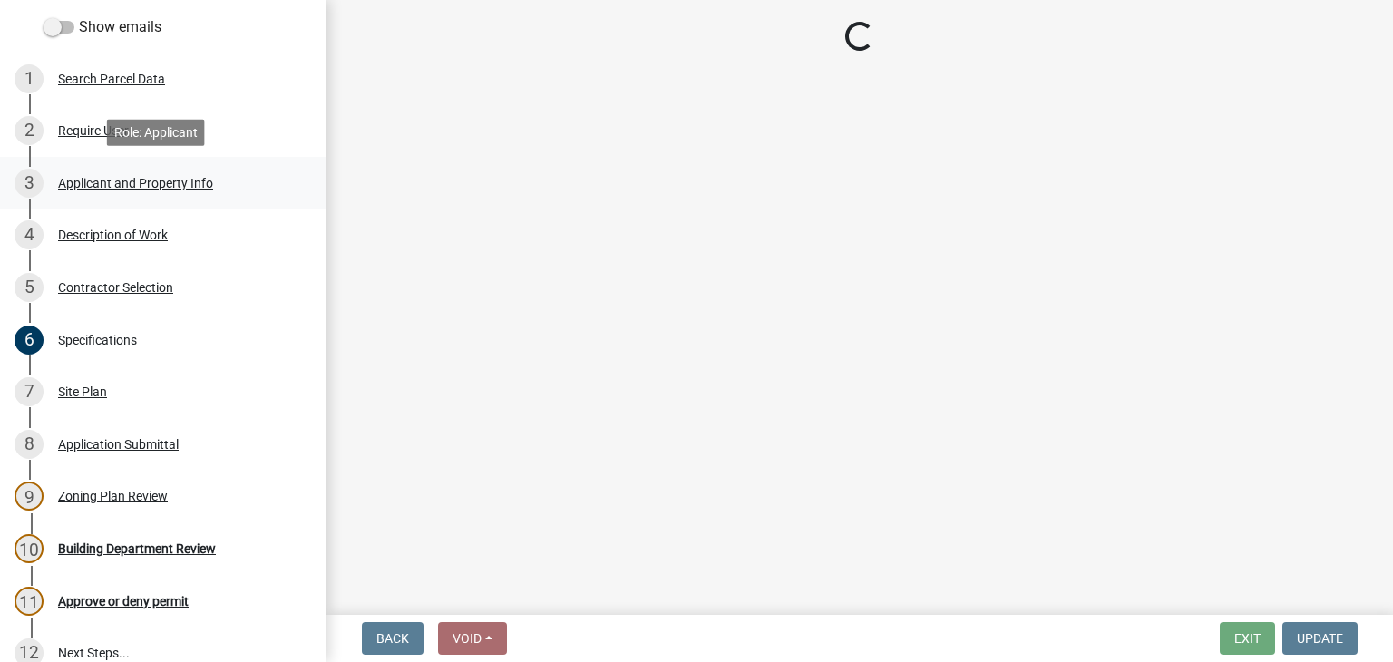
select select "87bb139e-f6c2-4dc9-9ab4-6233e73c59eb"
select select "689549b3-38a5-47de-8a89-287a50612ed0"
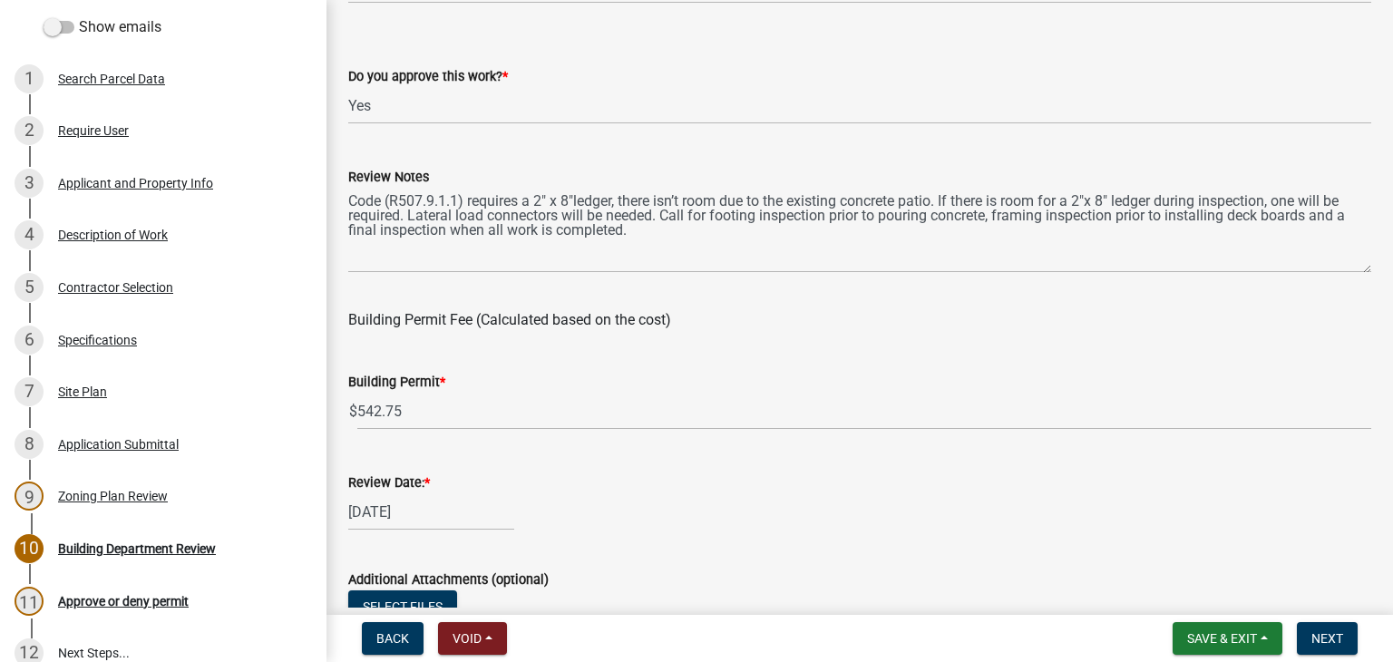
scroll to position [453, 0]
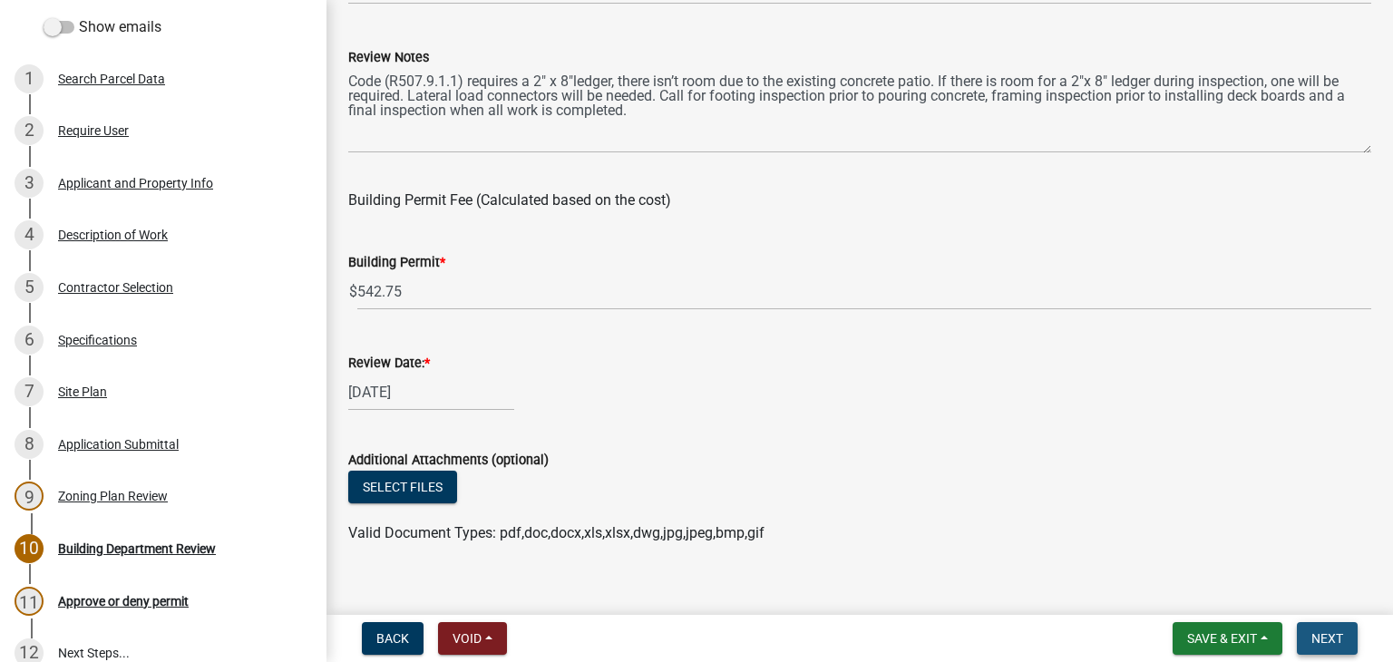
click at [1326, 636] on span "Next" at bounding box center [1327, 638] width 32 height 15
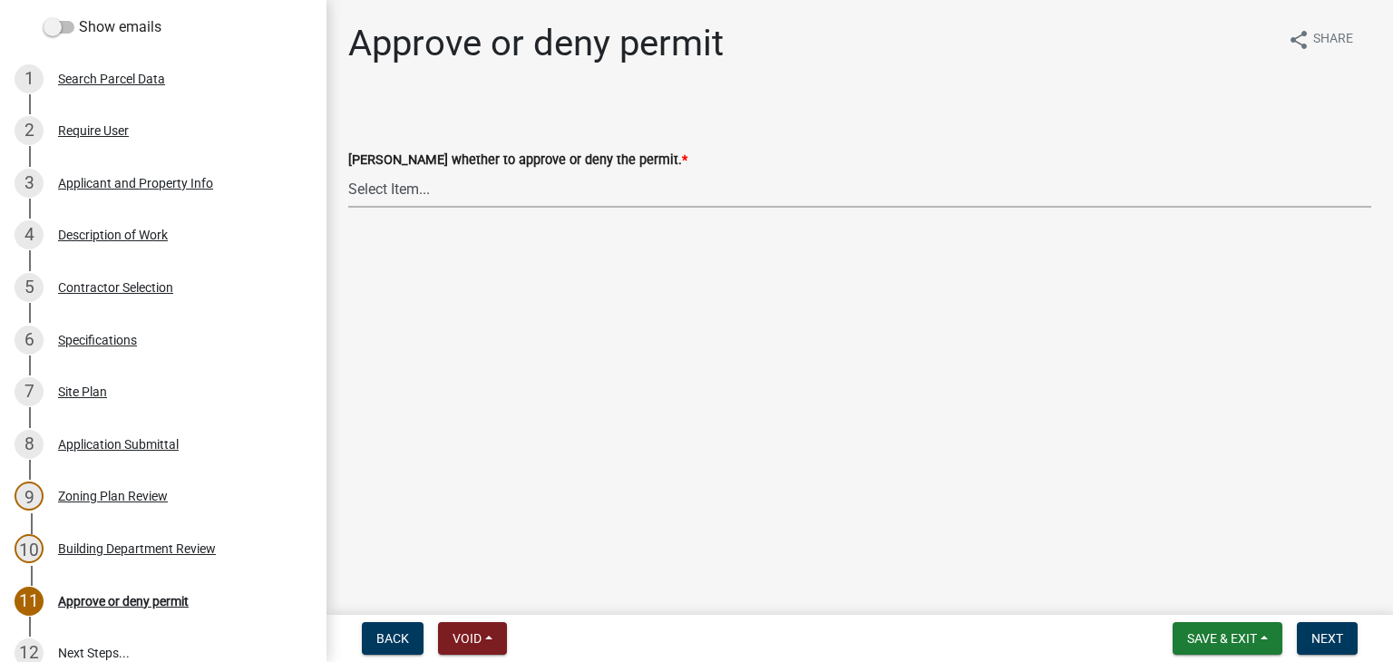
click at [378, 190] on select "Select Item... Approve Deny" at bounding box center [859, 188] width 1023 height 37
click at [348, 170] on select "Select Item... Approve Deny" at bounding box center [859, 188] width 1023 height 37
select select "d6055423-832b-4dbf-8b87-0bb94d1ae5d3"
click at [1326, 627] on button "Next" at bounding box center [1327, 638] width 61 height 33
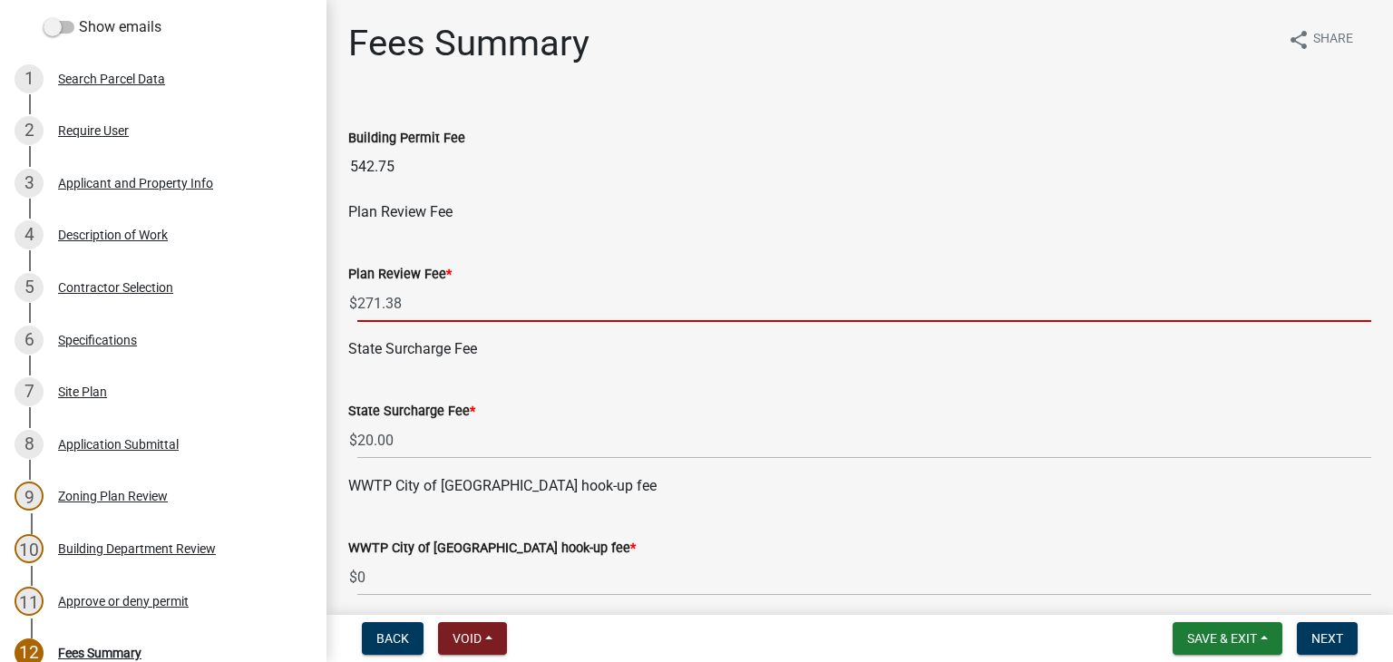
click at [409, 298] on input "271.38" at bounding box center [864, 303] width 1014 height 37
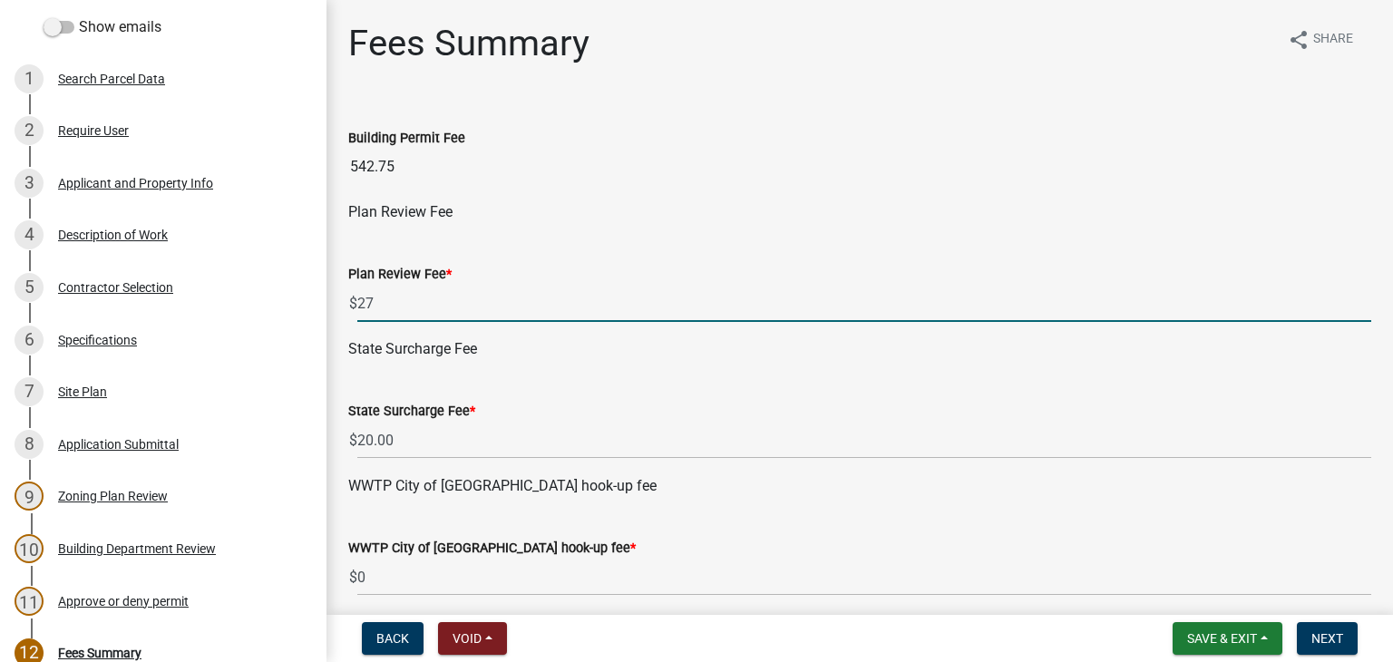
type input "2"
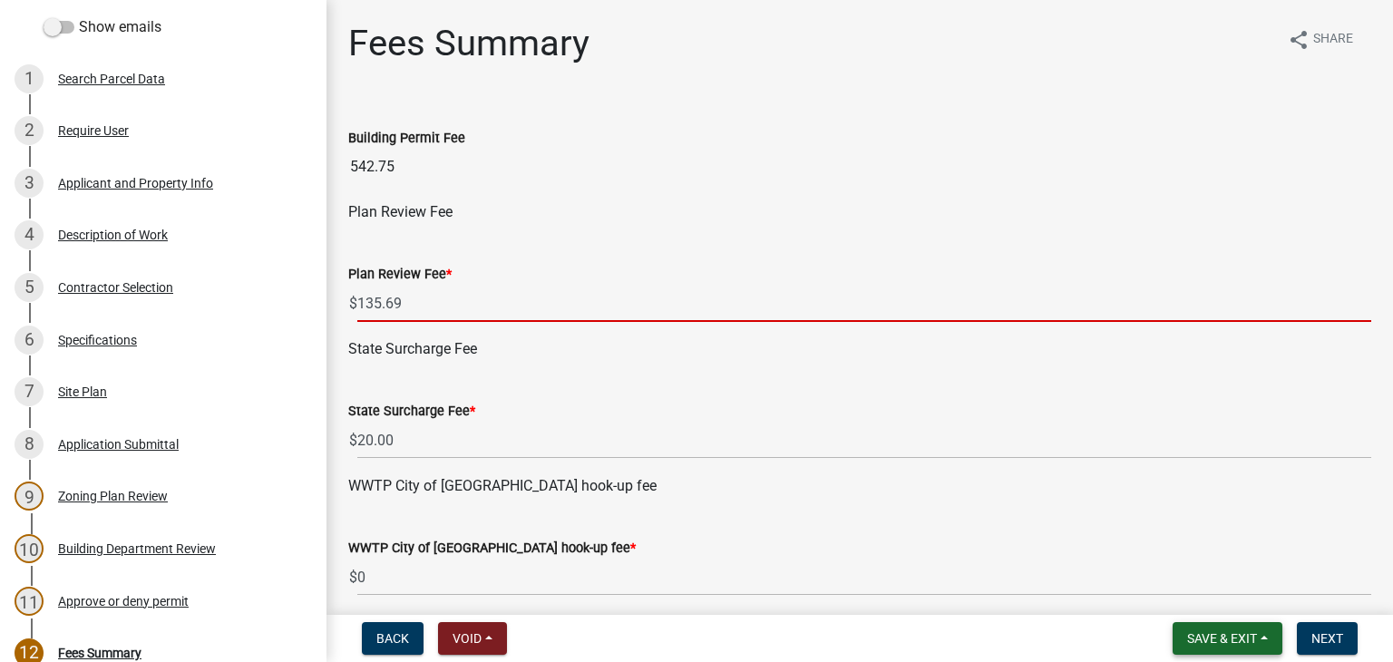
type input "135.69"
click at [1260, 636] on button "Save & Exit" at bounding box center [1227, 638] width 110 height 33
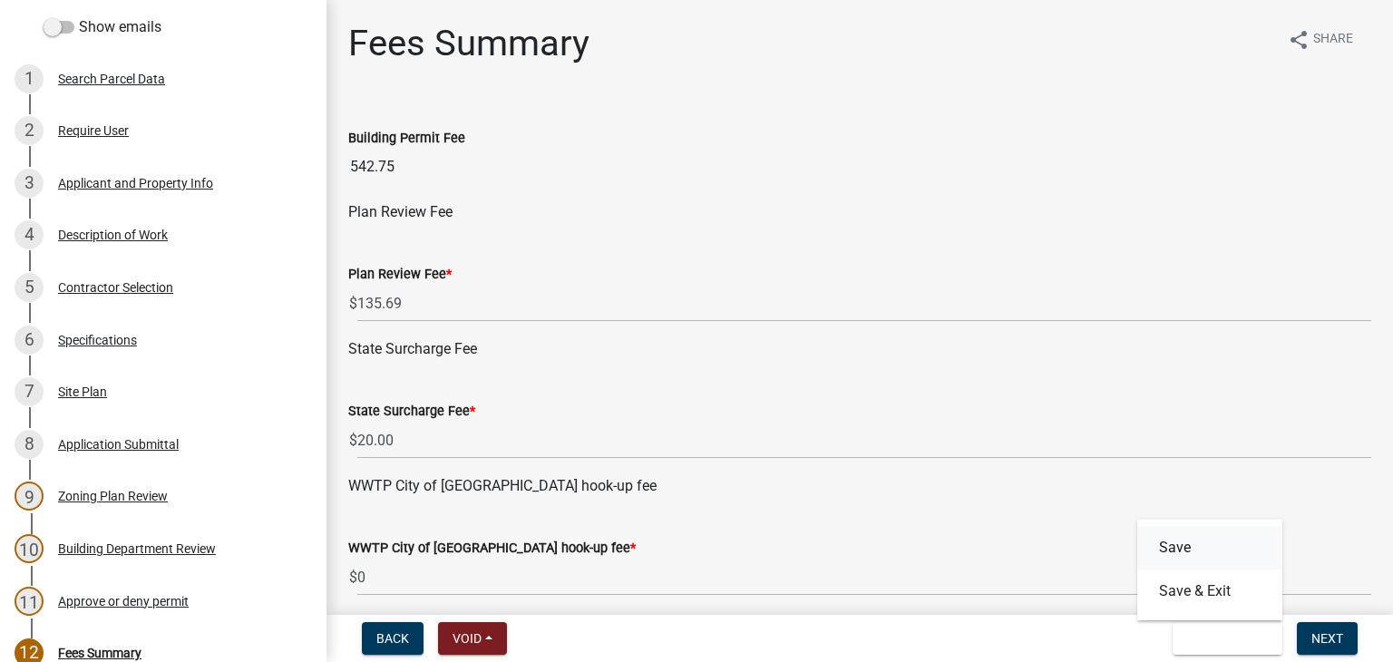
click at [1211, 550] on button "Save" at bounding box center [1209, 548] width 145 height 44
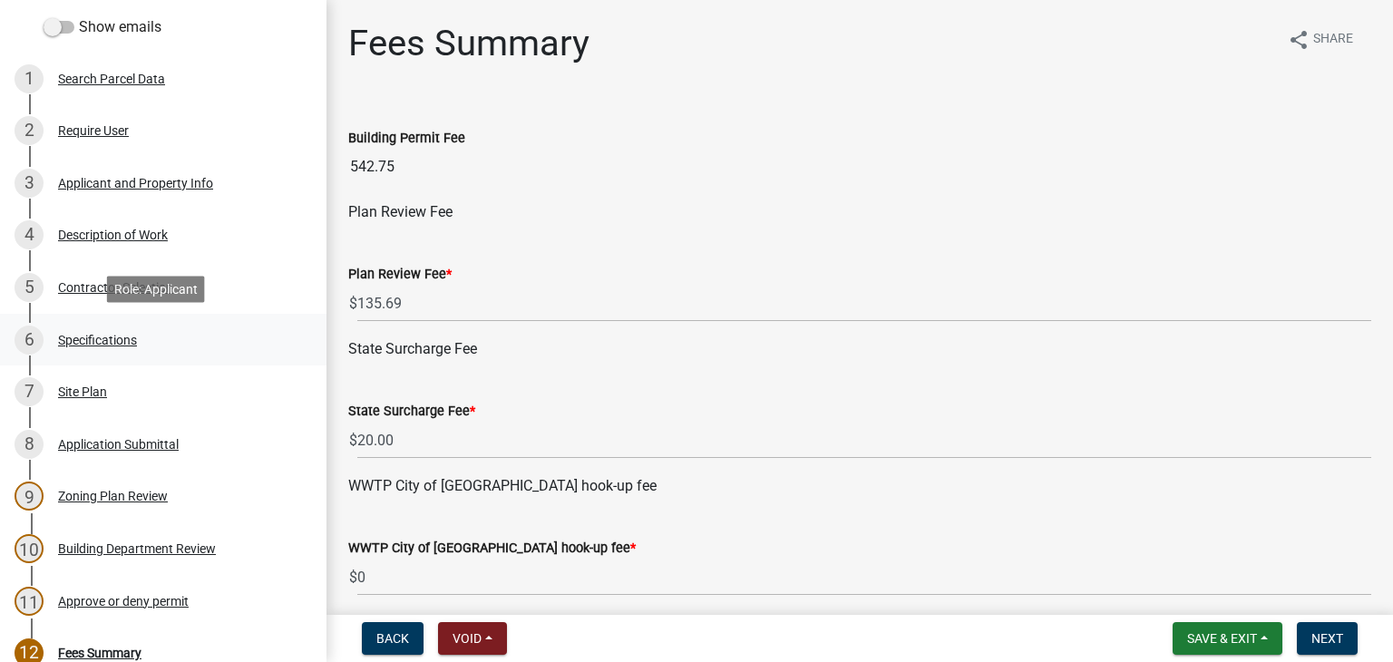
click at [112, 342] on div "Specifications" at bounding box center [97, 340] width 79 height 13
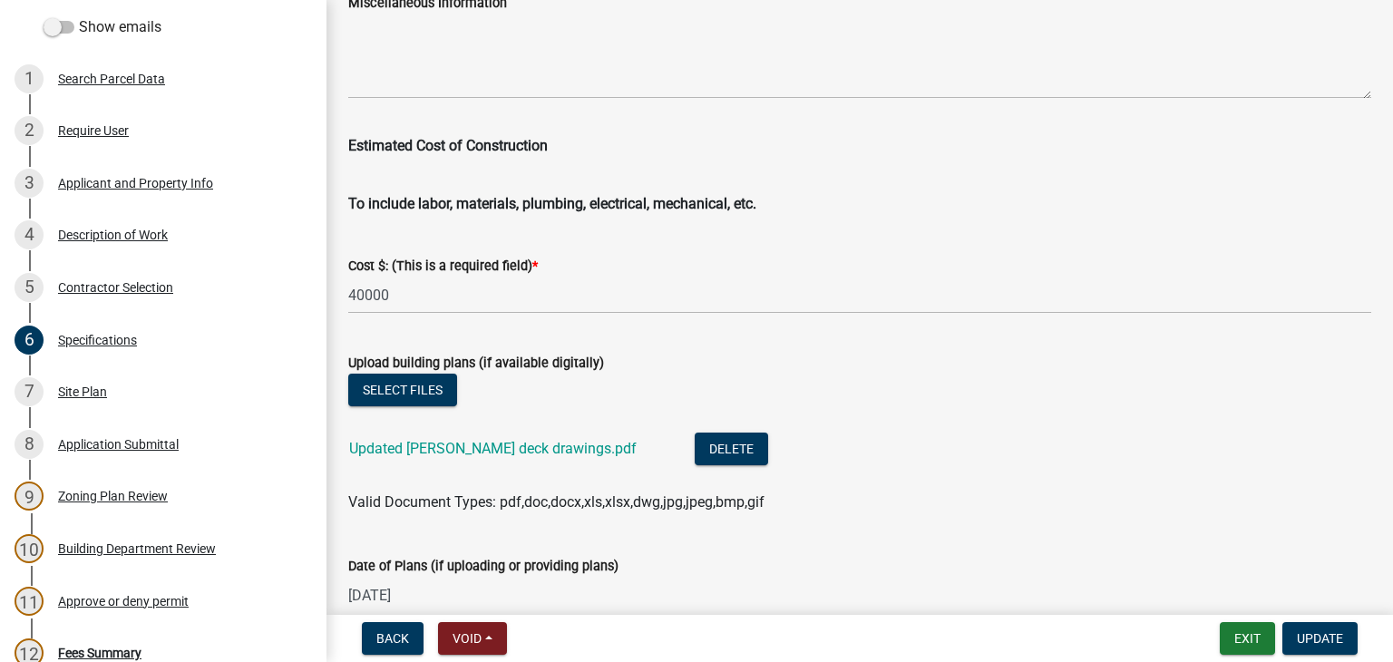
scroll to position [3173, 0]
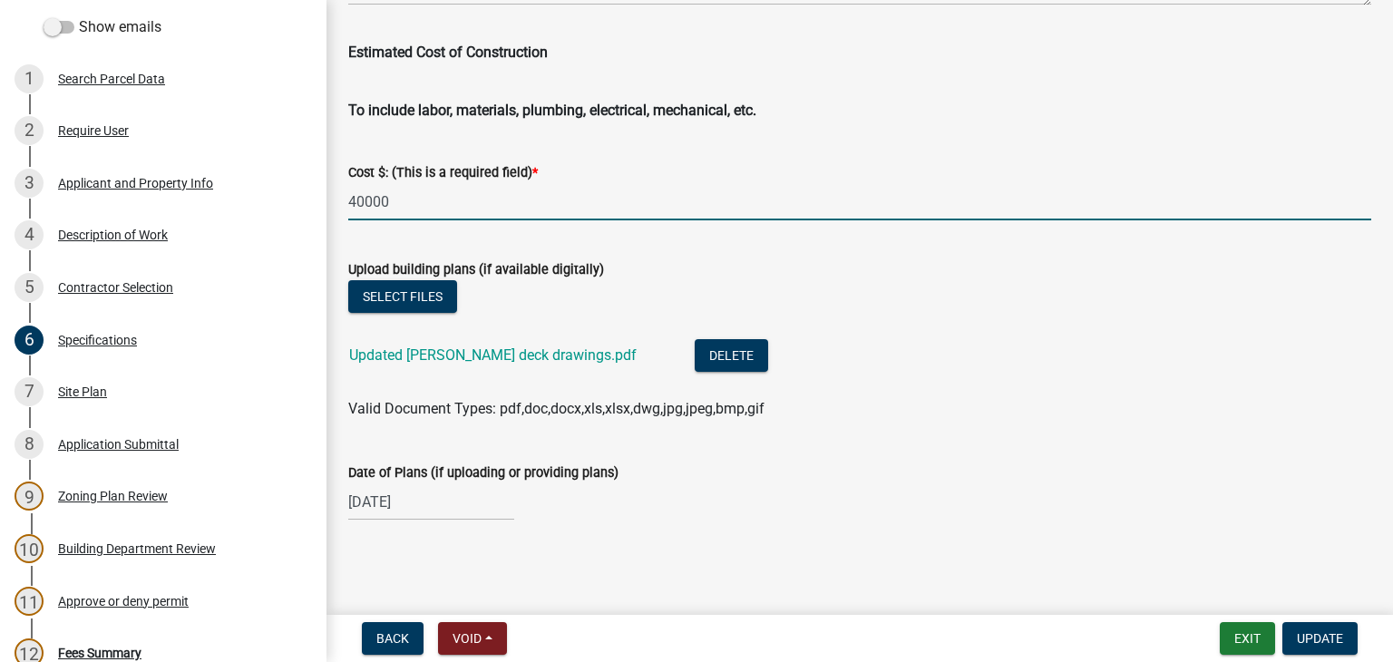
click at [359, 208] on input "40000" at bounding box center [859, 201] width 1023 height 37
type input "30000"
click at [1297, 631] on span "Update" at bounding box center [1320, 638] width 46 height 15
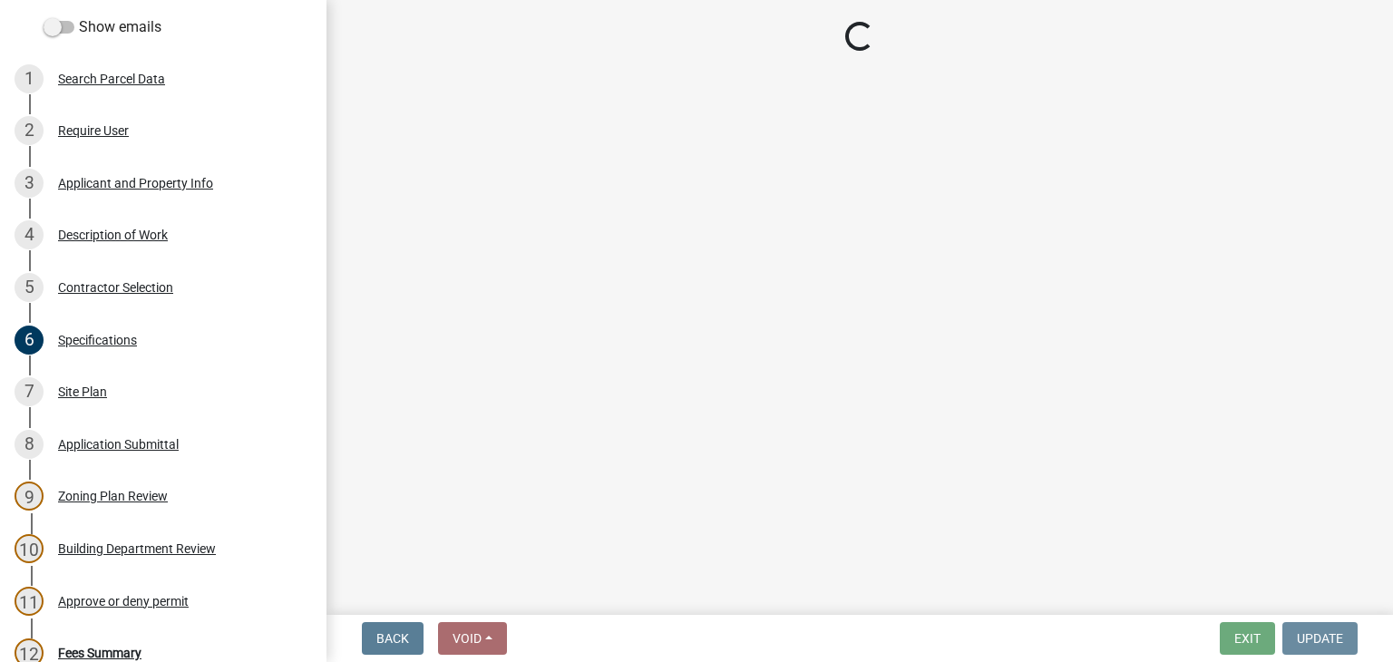
scroll to position [0, 0]
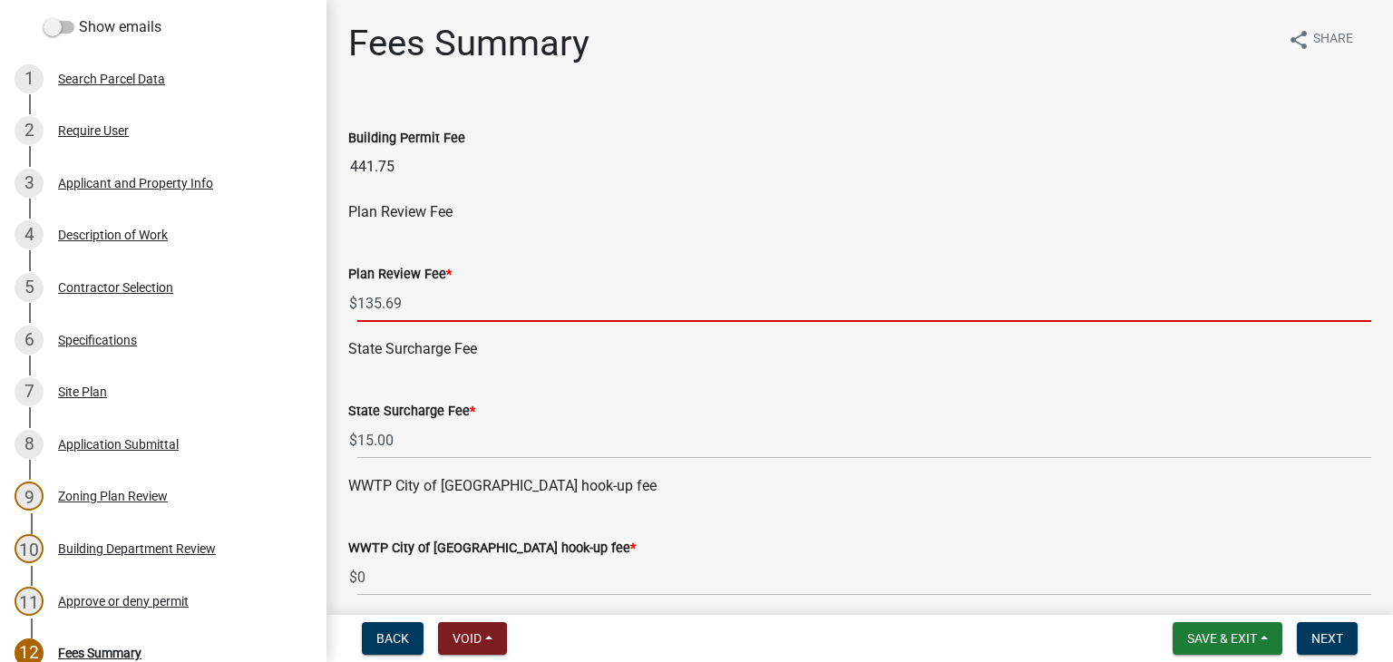
click at [408, 298] on input "135.69" at bounding box center [864, 303] width 1014 height 37
type input "110.44"
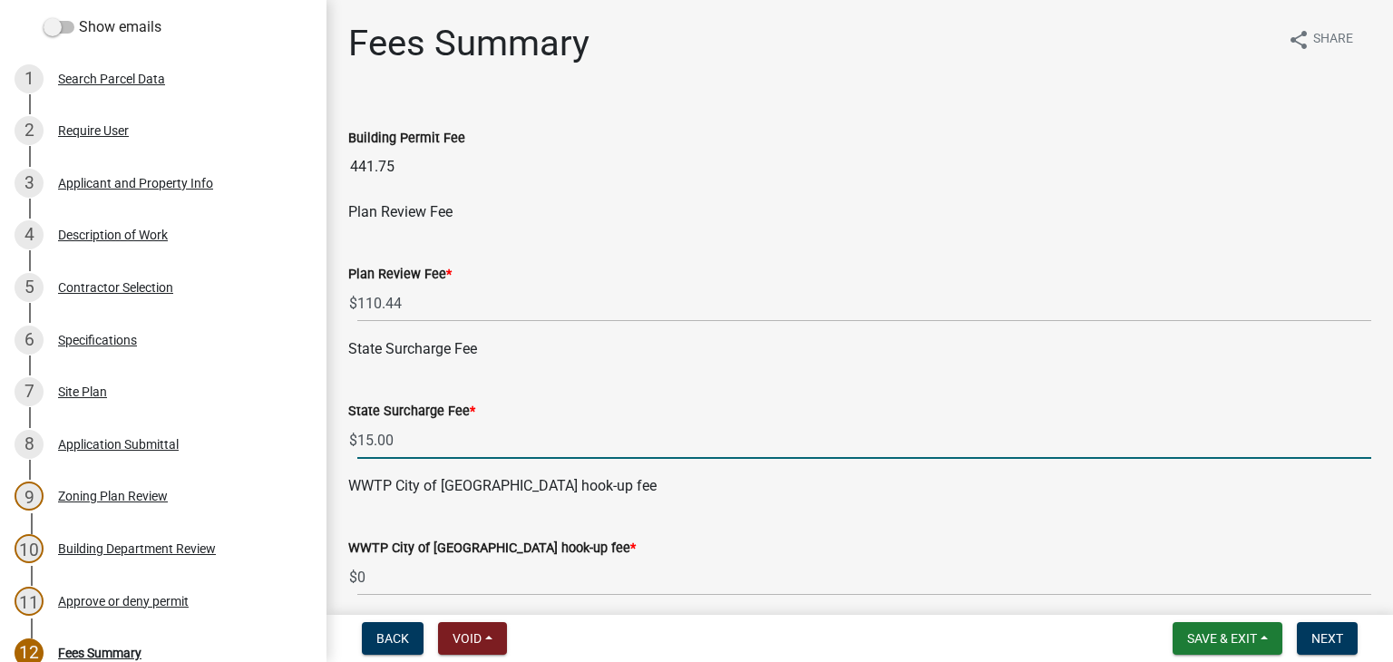
click at [444, 443] on input "15.00" at bounding box center [864, 440] width 1014 height 37
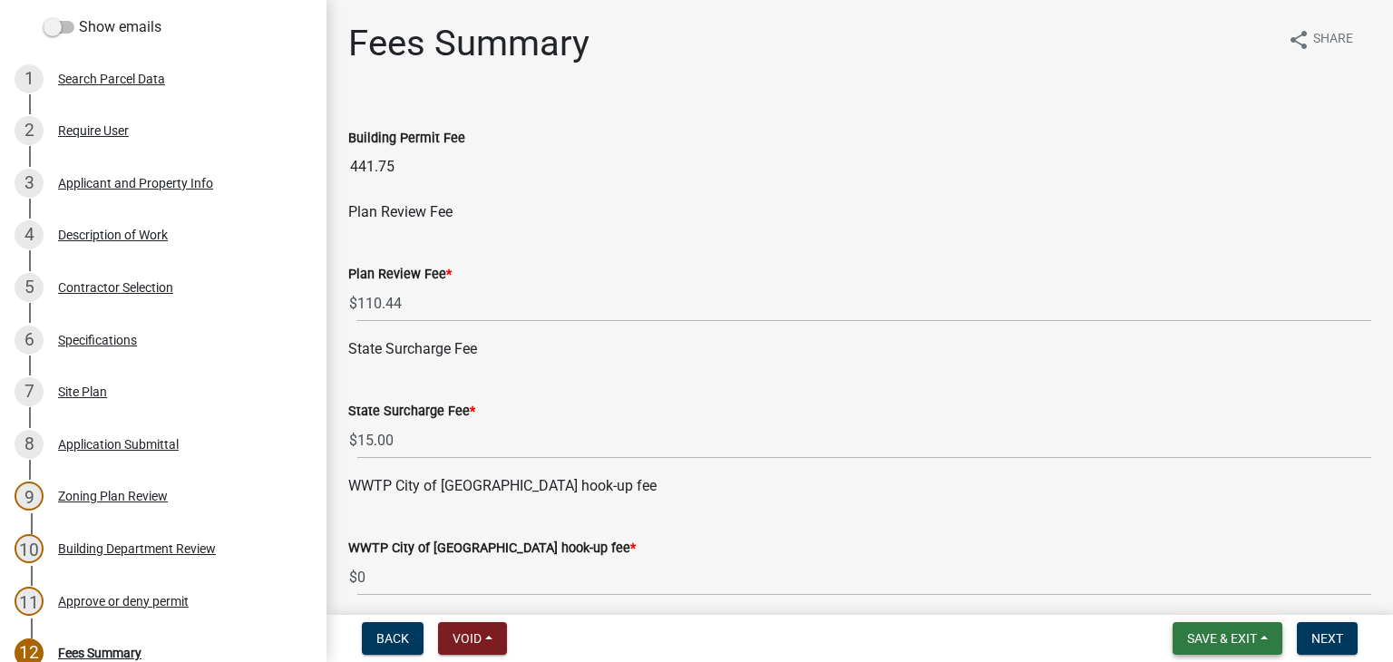
click at [1264, 636] on button "Save & Exit" at bounding box center [1227, 638] width 110 height 33
click at [1206, 549] on button "Save" at bounding box center [1209, 548] width 145 height 44
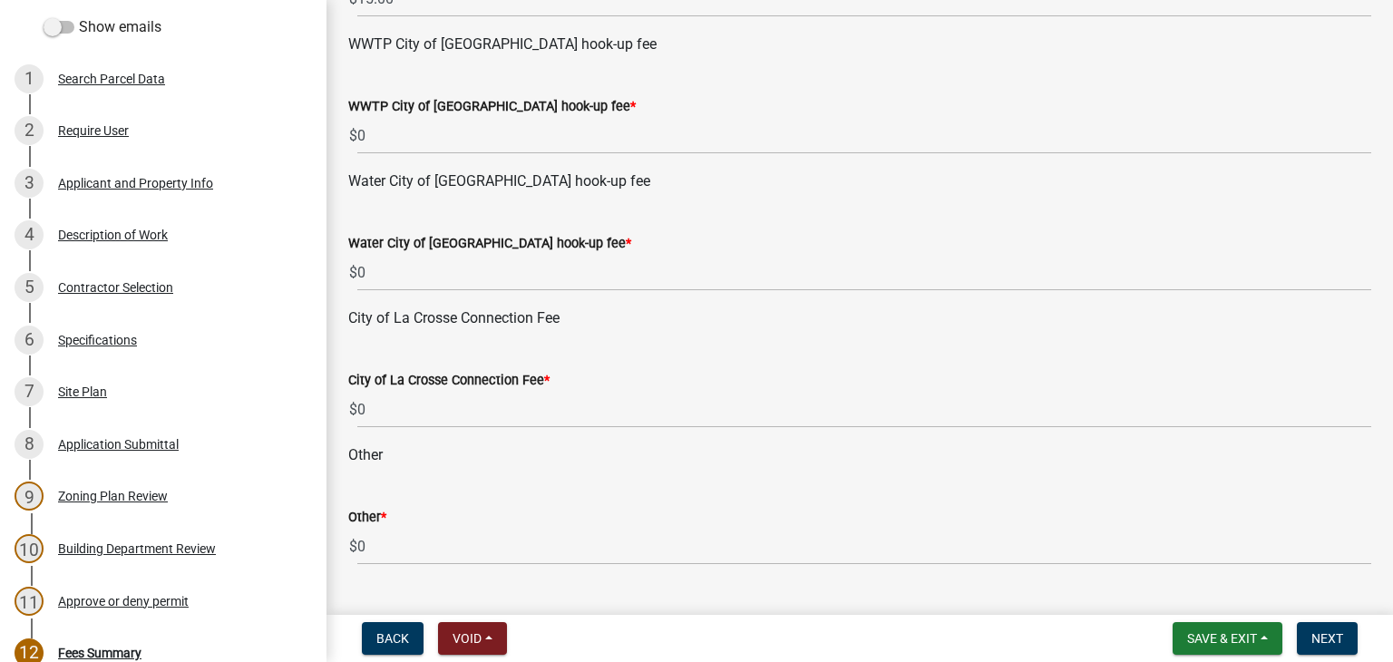
scroll to position [453, 0]
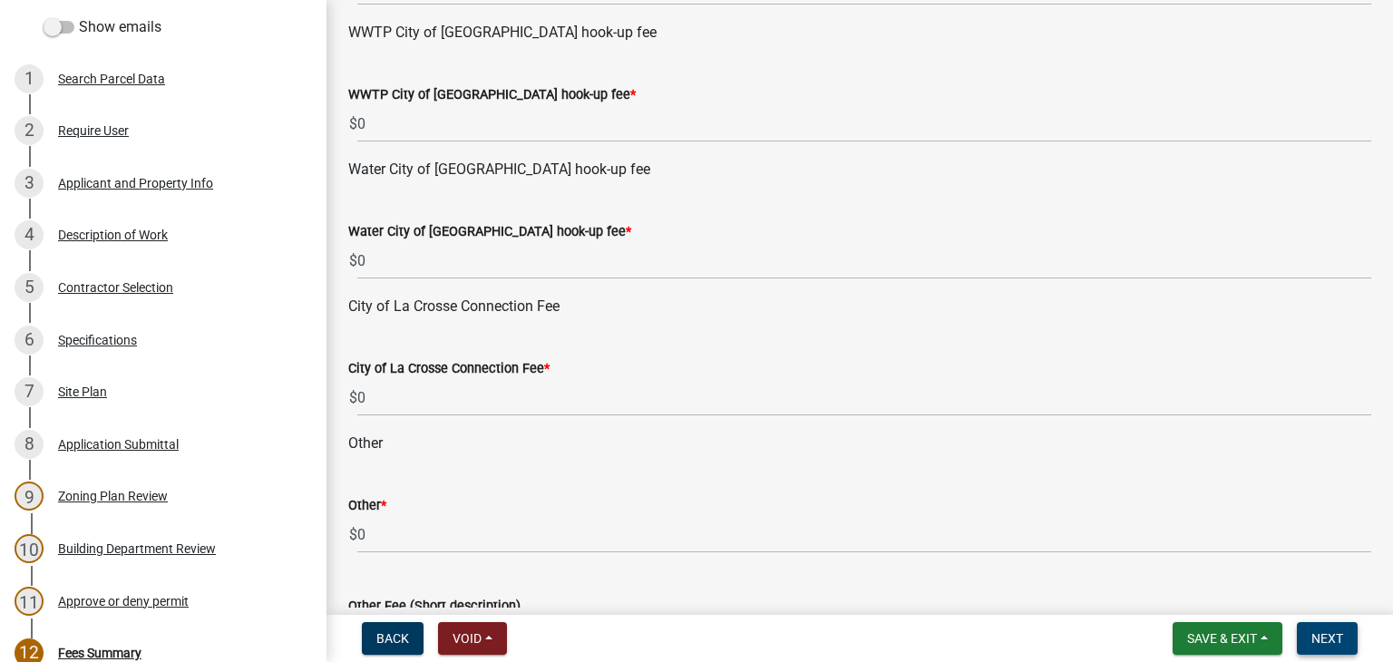
click at [1324, 635] on span "Next" at bounding box center [1327, 638] width 32 height 15
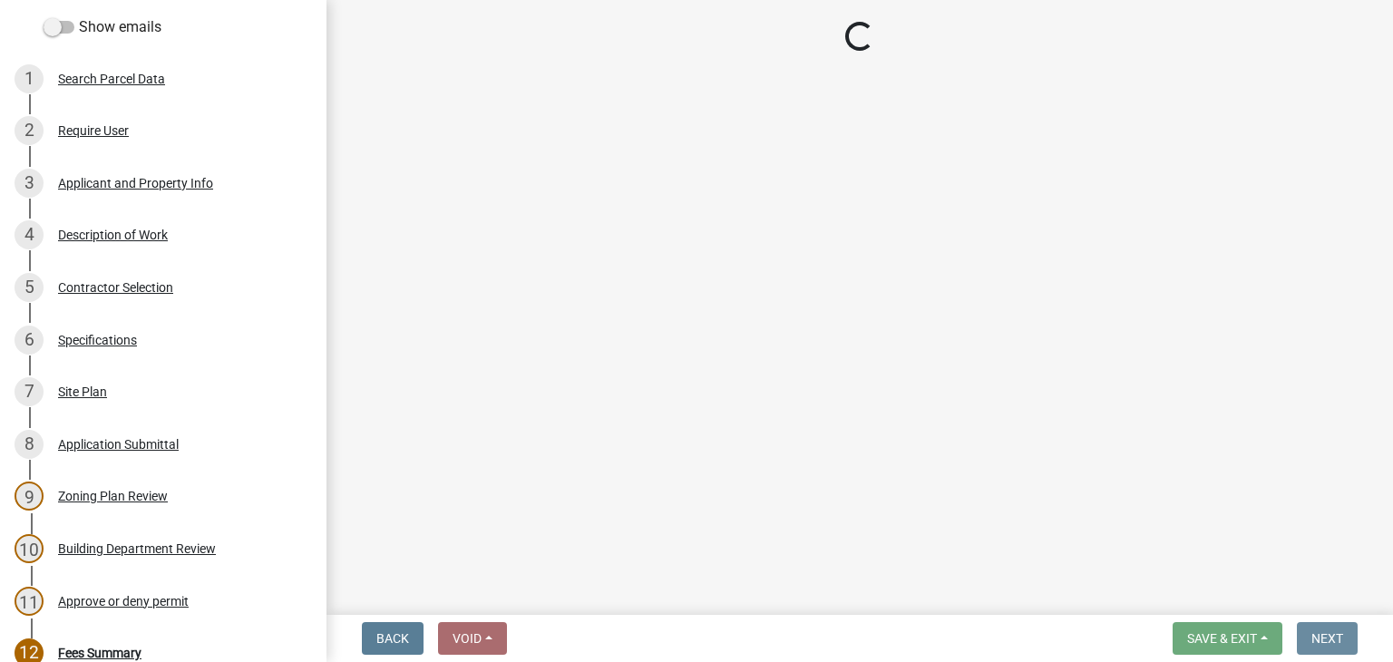
scroll to position [0, 0]
select select "3: 3"
